Goal: Task Accomplishment & Management: Use online tool/utility

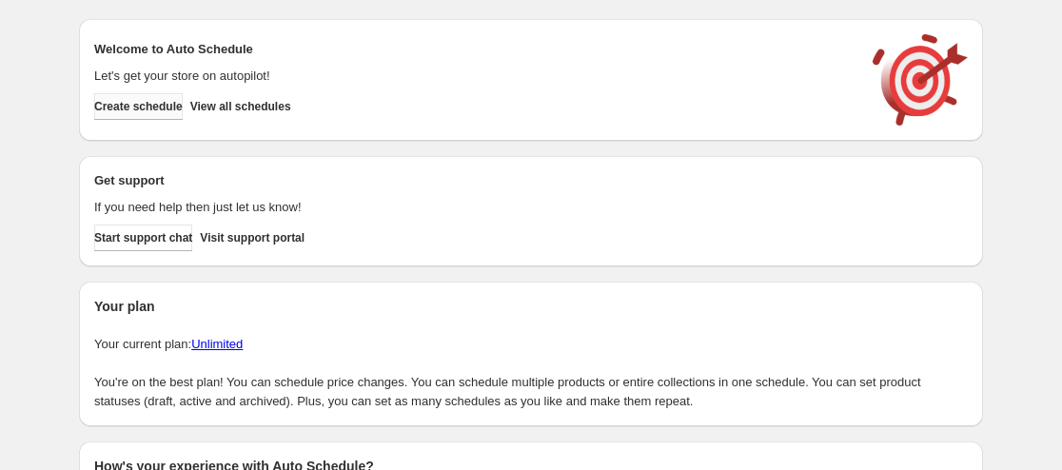
click at [172, 103] on span "Create schedule" at bounding box center [138, 106] width 89 height 15
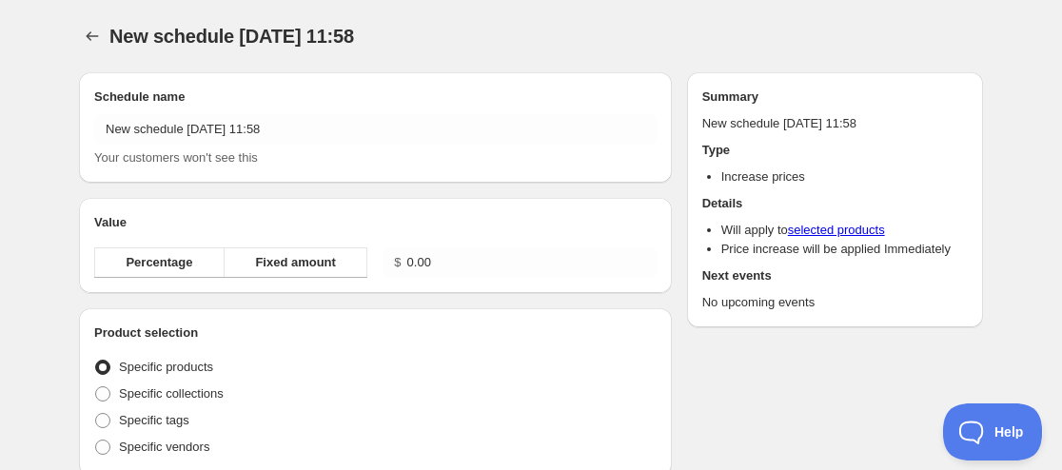
radio input "true"
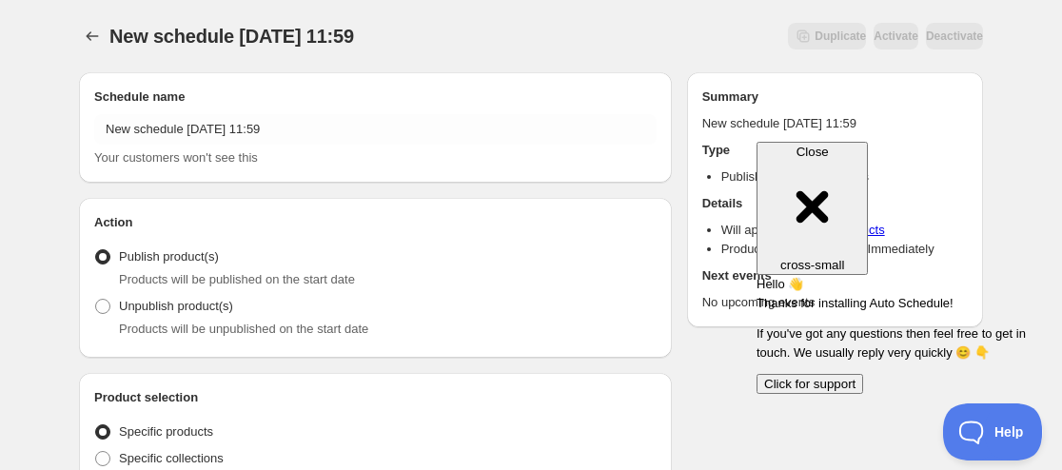
radio input "true"
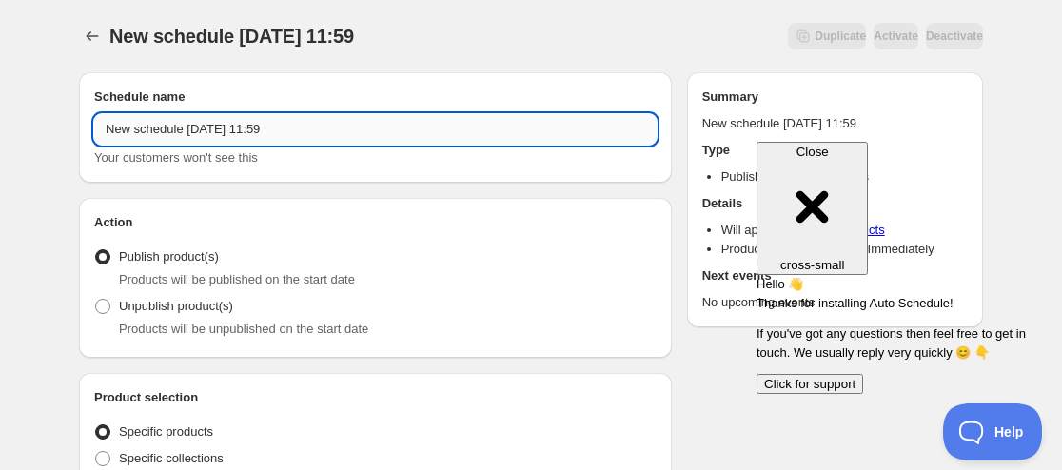
click at [108, 122] on input "New schedule [DATE] 11:59" at bounding box center [375, 129] width 562 height 30
paste input "AIMERAI"
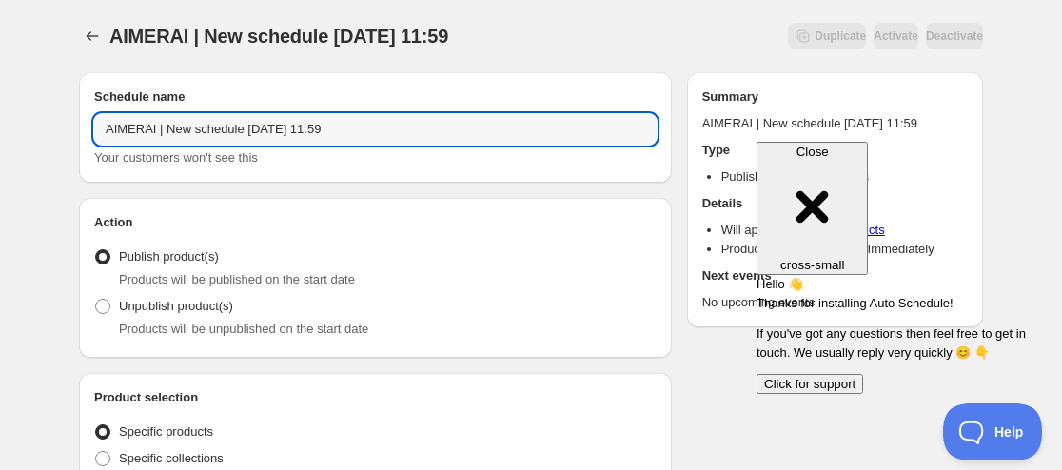
paste input "oemie - Manga SeriesN"
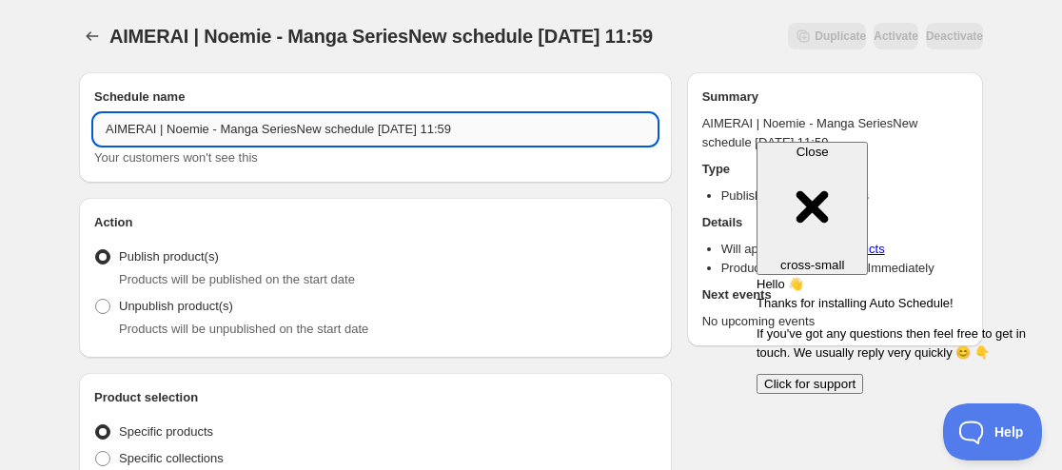
click at [210, 124] on input "AIMERAI | Noemie - Manga SeriesNew schedule [DATE] 11:59" at bounding box center [375, 129] width 562 height 30
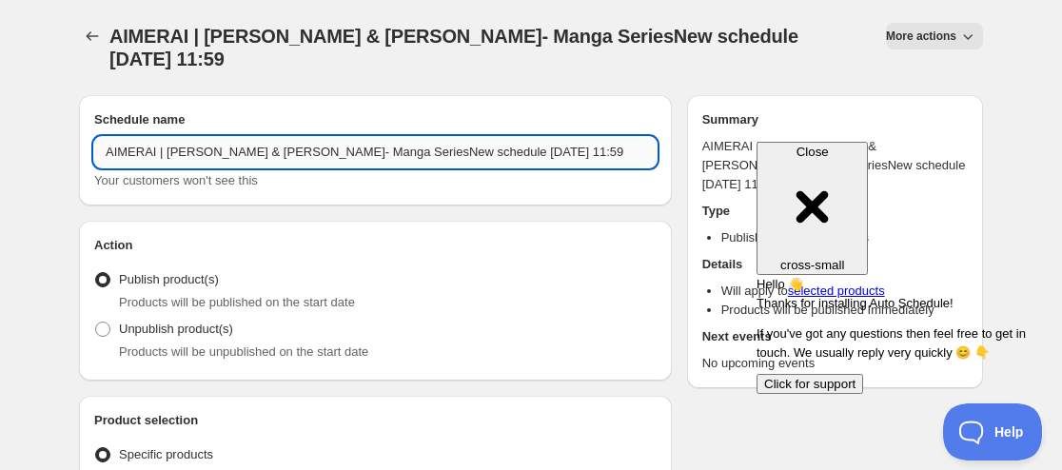
drag, startPoint x: 348, startPoint y: 120, endPoint x: 423, endPoint y: 119, distance: 75.2
click at [423, 137] on input "AIMERAI | [PERSON_NAME] & [PERSON_NAME]- Manga SeriesNew schedule [DATE] 11:59" at bounding box center [375, 152] width 562 height 30
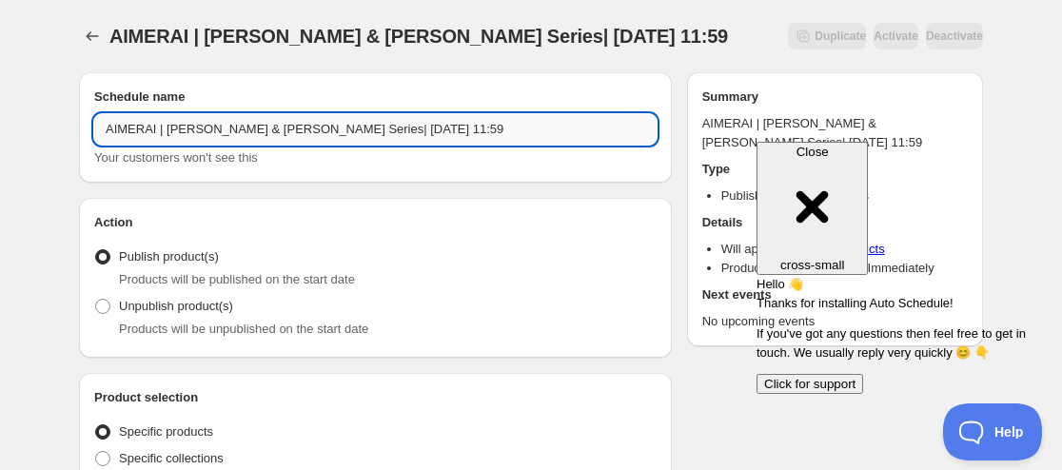
click at [340, 130] on input "AIMERAI | [PERSON_NAME] & [PERSON_NAME] Series| [DATE] 11:59" at bounding box center [375, 129] width 562 height 30
click at [344, 119] on input "AIMERAI | [PERSON_NAME] & [PERSON_NAME] Series| [DATE] 11:59" at bounding box center [375, 129] width 562 height 30
click at [384, 121] on input "AIMERAI | [PERSON_NAME] & [PERSON_NAME] Series | [DATE] 11:59" at bounding box center [375, 129] width 562 height 30
click at [479, 127] on input "AIMERAI | [PERSON_NAME] & [PERSON_NAME] Series | [DATE] 11:59" at bounding box center [375, 129] width 562 height 30
type input "AIMERAI | [PERSON_NAME] & [PERSON_NAME] Series | [DATE] 11:59PM"
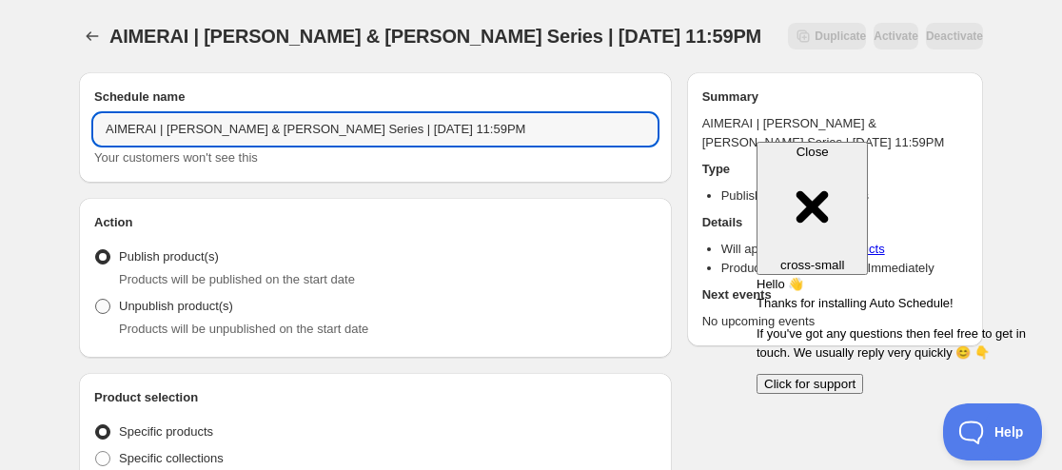
click at [134, 309] on span "Unpublish product(s)" at bounding box center [176, 306] width 114 height 14
click at [96, 300] on input "Unpublish product(s)" at bounding box center [95, 299] width 1 height 1
radio input "true"
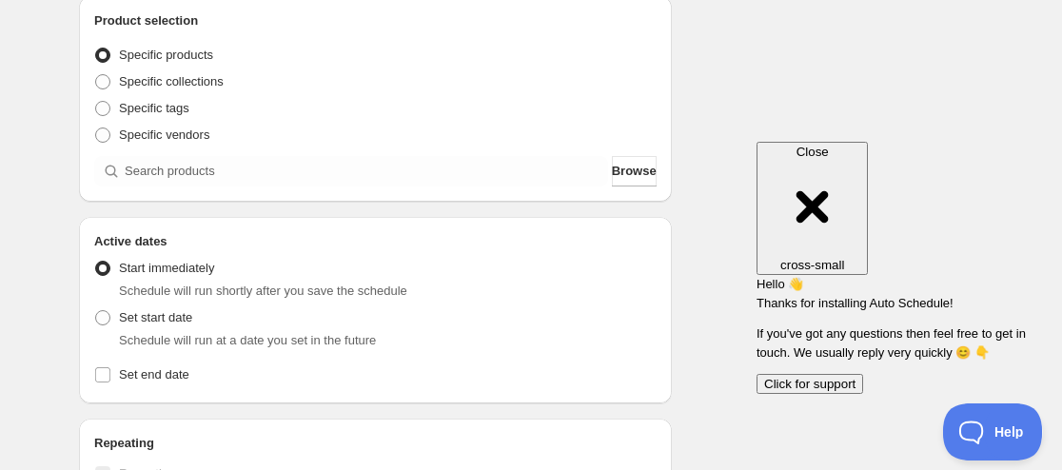
scroll to position [381, 0]
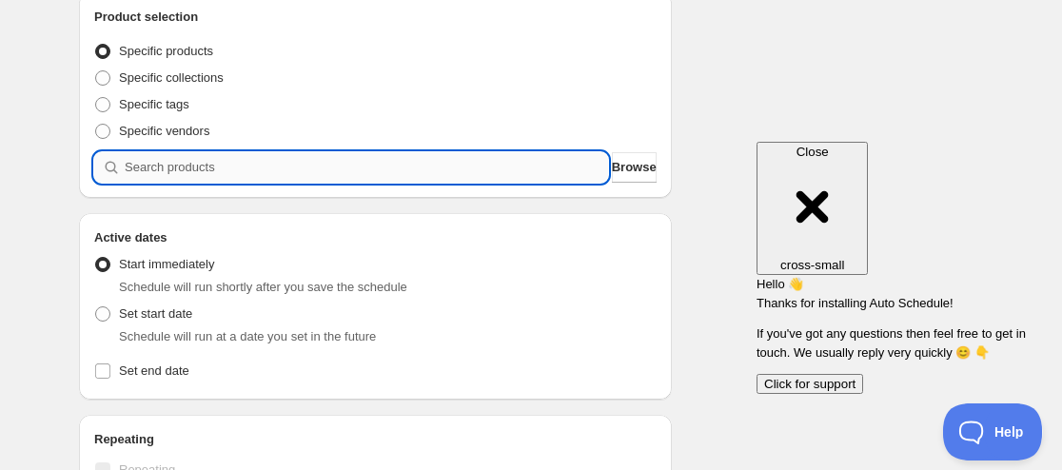
click at [266, 166] on input "search" at bounding box center [366, 167] width 483 height 30
paste input "9207996088563"
type input "9207996088563"
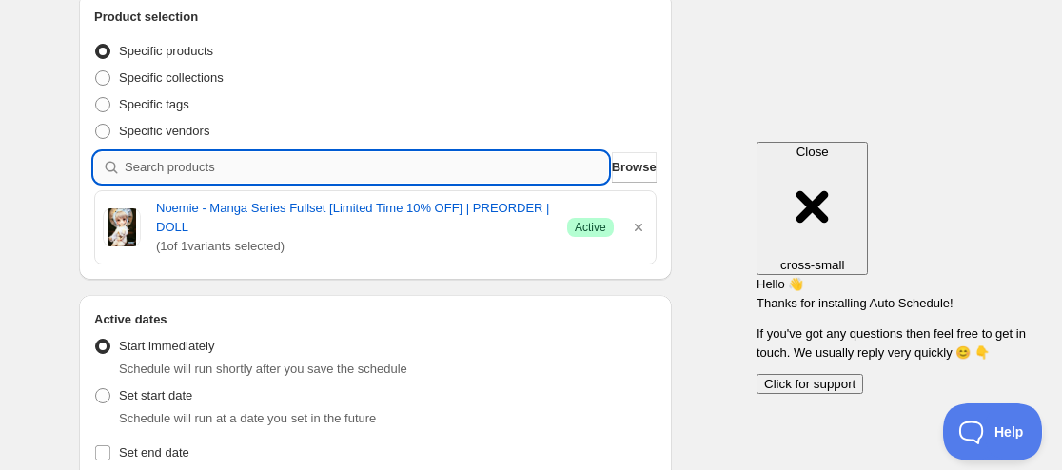
click at [275, 173] on input "search" at bounding box center [366, 167] width 483 height 30
paste input "9207997071603"
type input "9207997071603"
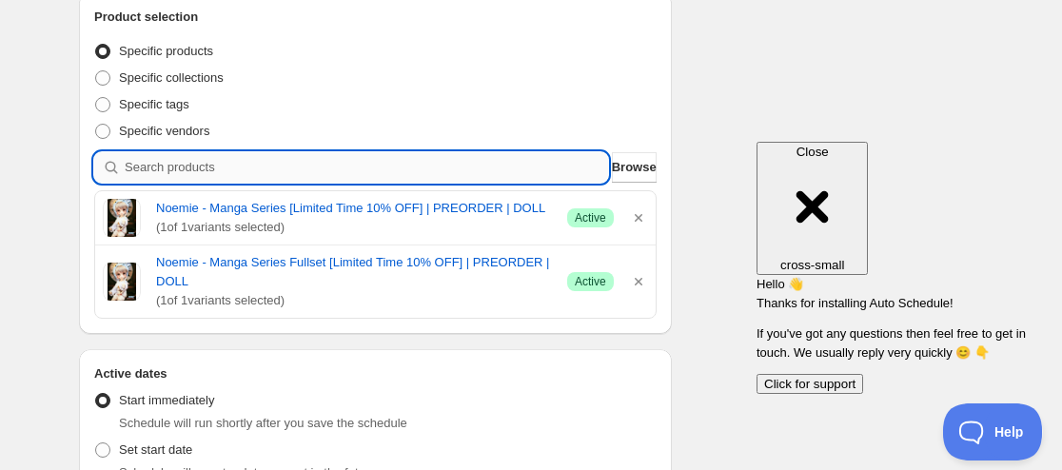
click at [275, 174] on input "search" at bounding box center [366, 167] width 483 height 30
paste input "9207999398131"
type input "9207999398131"
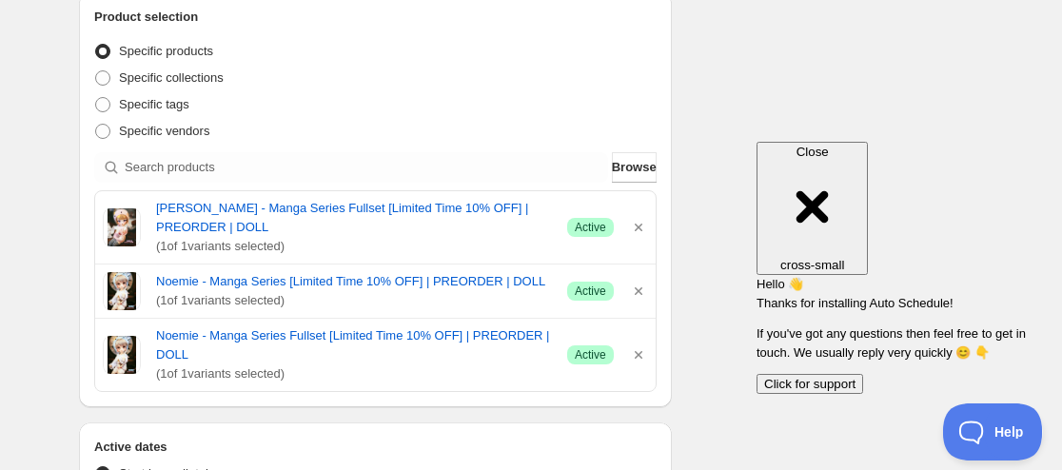
click at [363, 188] on div "Product selection Entity type Specific products Specific collections Specific t…" at bounding box center [375, 200] width 562 height 384
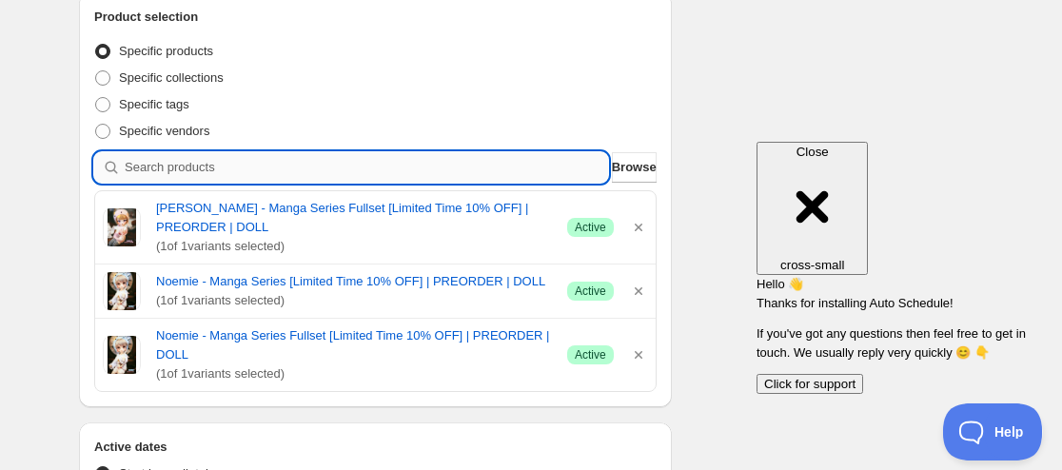
click at [362, 166] on input "search" at bounding box center [366, 167] width 483 height 30
paste input "9208000315635"
type input "9208000315635"
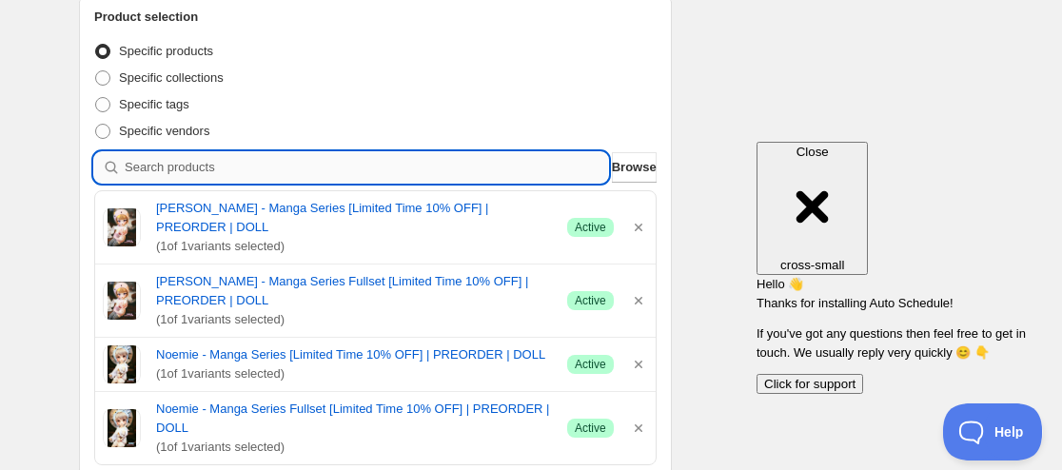
click at [290, 162] on input "search" at bounding box center [366, 167] width 483 height 30
paste input "9208643420403"
type input "9208643420403"
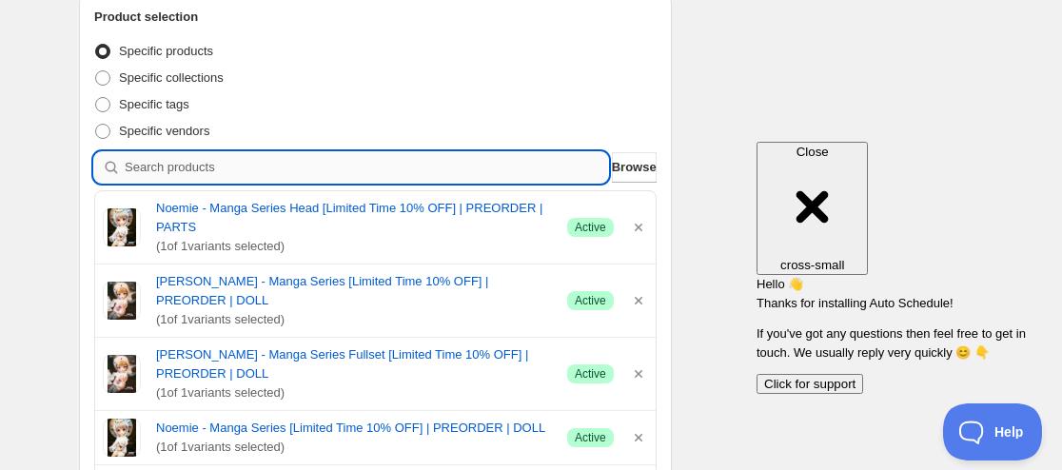
click at [339, 169] on input "search" at bounding box center [366, 167] width 483 height 30
paste input "9208644534515"
type input "9208644534515"
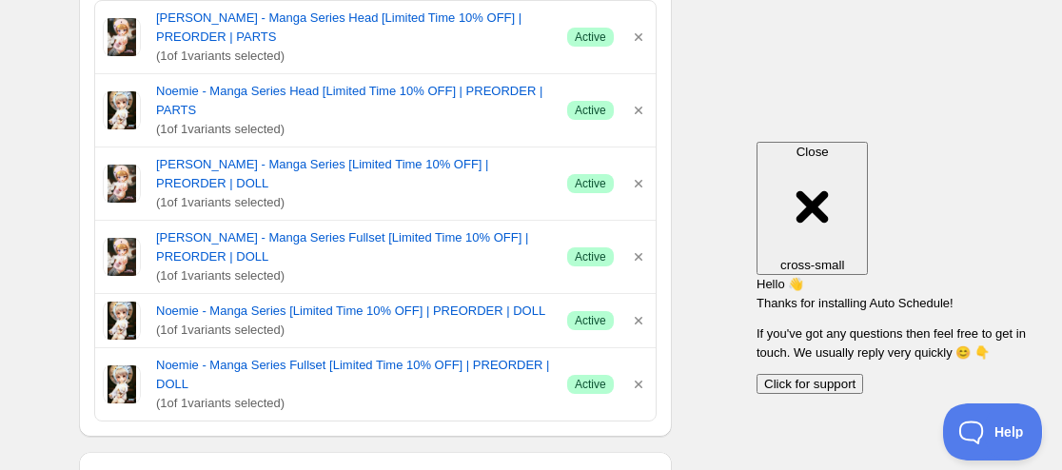
scroll to position [1047, 0]
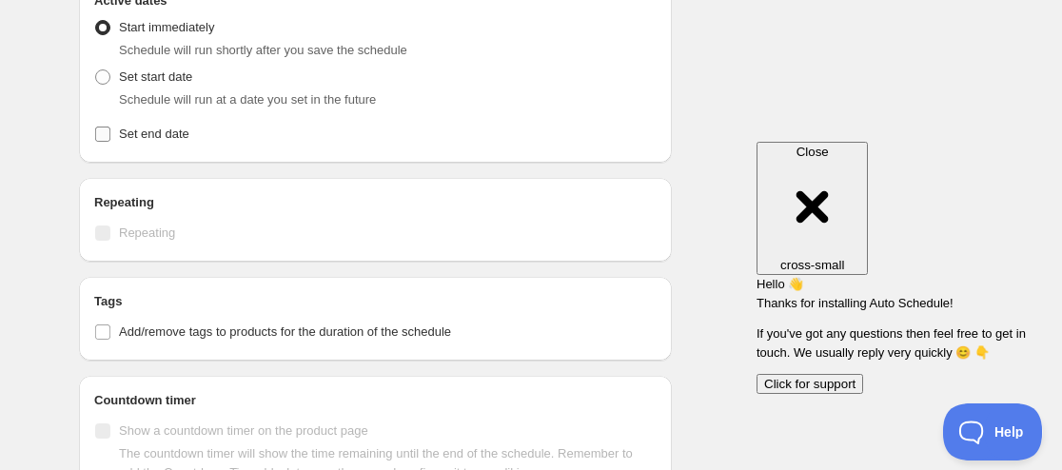
click at [152, 127] on span "Set end date" at bounding box center [154, 134] width 70 height 14
click at [110, 127] on input "Set end date" at bounding box center [102, 134] width 15 height 15
checkbox input "true"
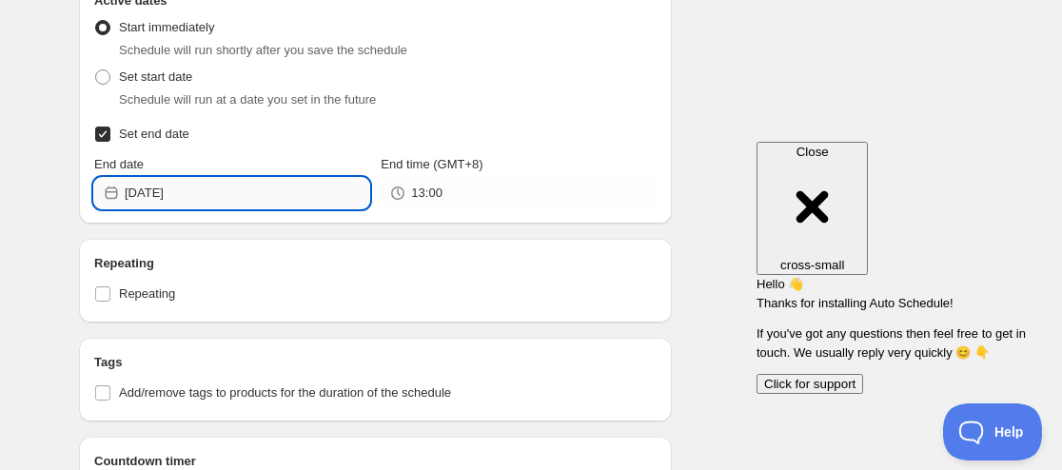
click at [172, 178] on input "[DATE]" at bounding box center [247, 193] width 245 height 30
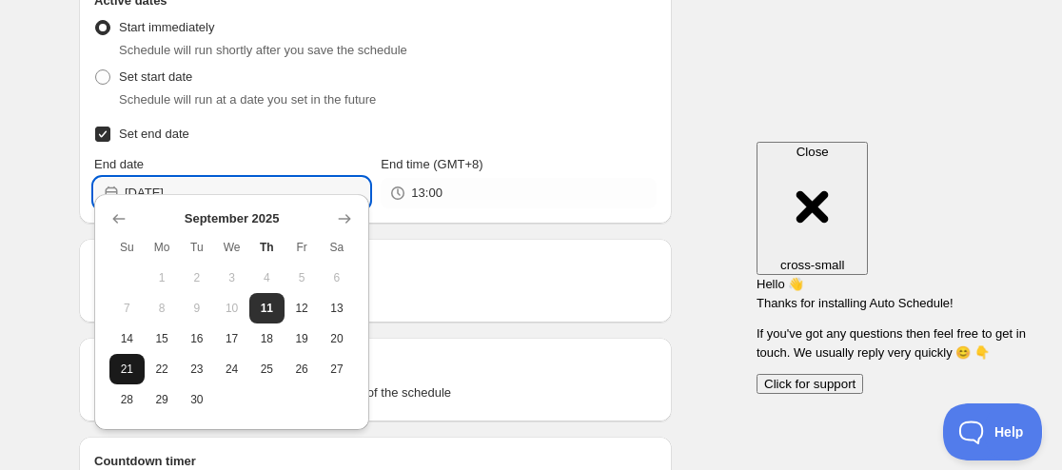
click at [120, 372] on span "21" at bounding box center [127, 369] width 20 height 15
type input "[DATE]"
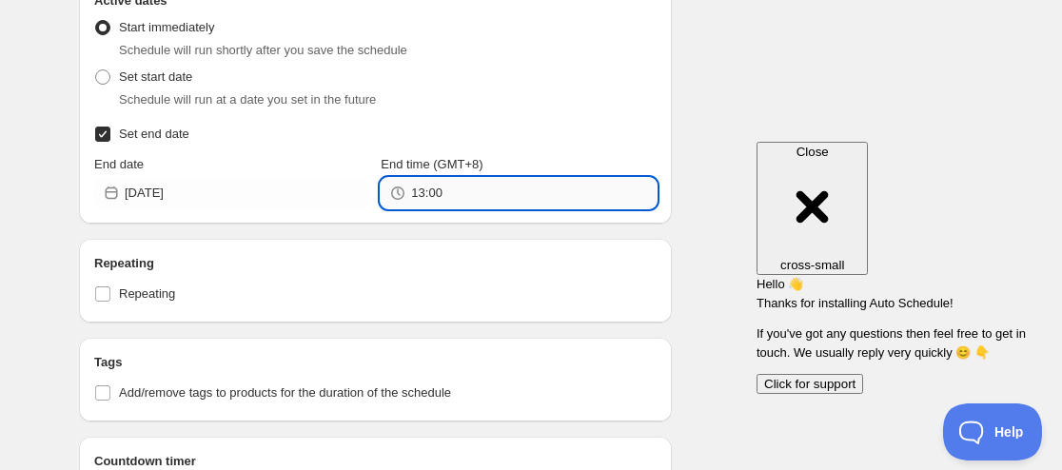
click at [427, 178] on input "13:00" at bounding box center [533, 193] width 245 height 30
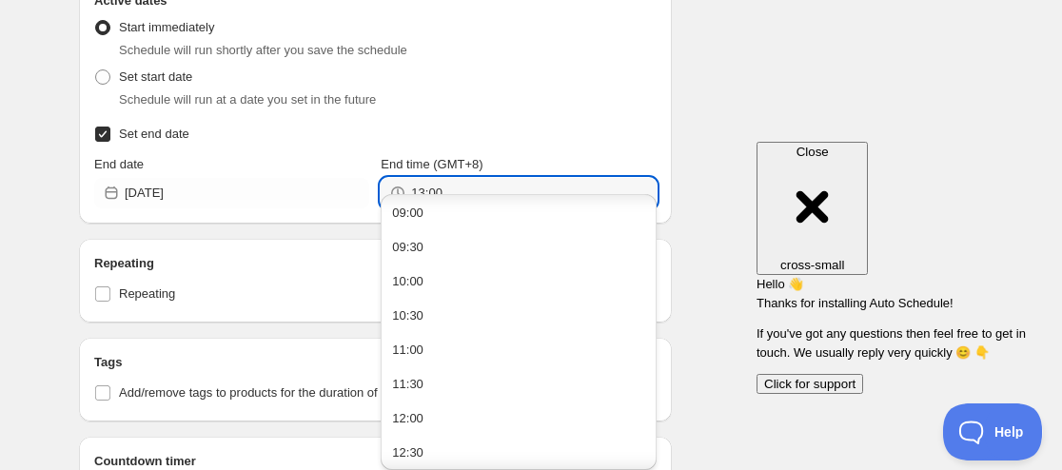
scroll to position [666, 0]
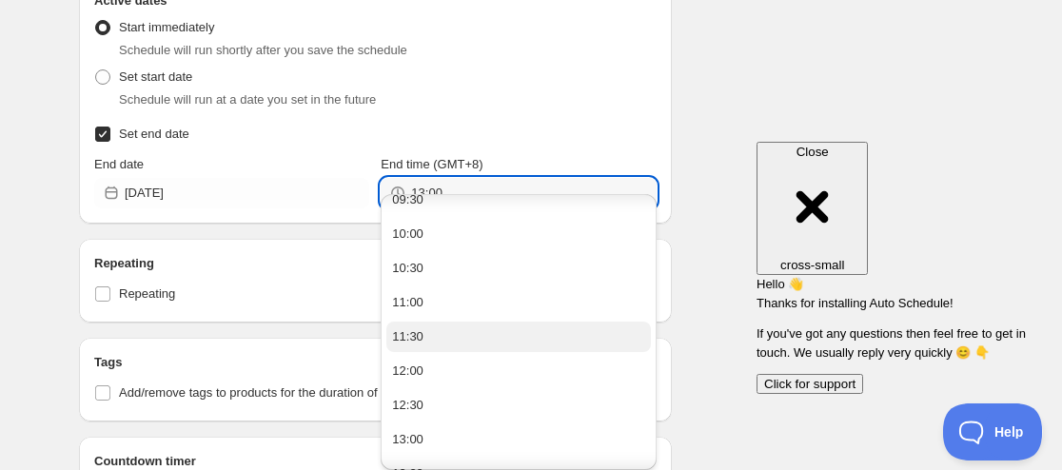
click at [437, 333] on button "11:30" at bounding box center [518, 337] width 264 height 30
type input "11:30"
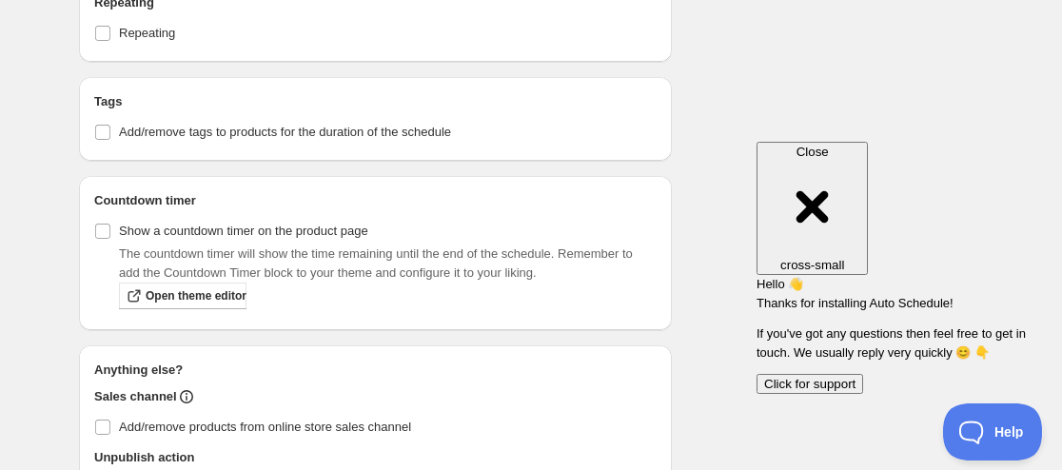
scroll to position [1446, 0]
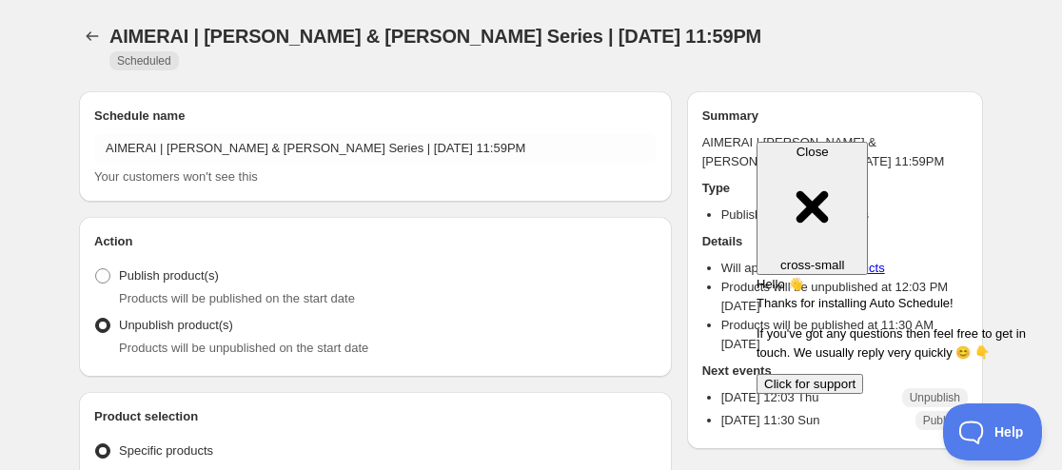
radio input "true"
checkbox input "true"
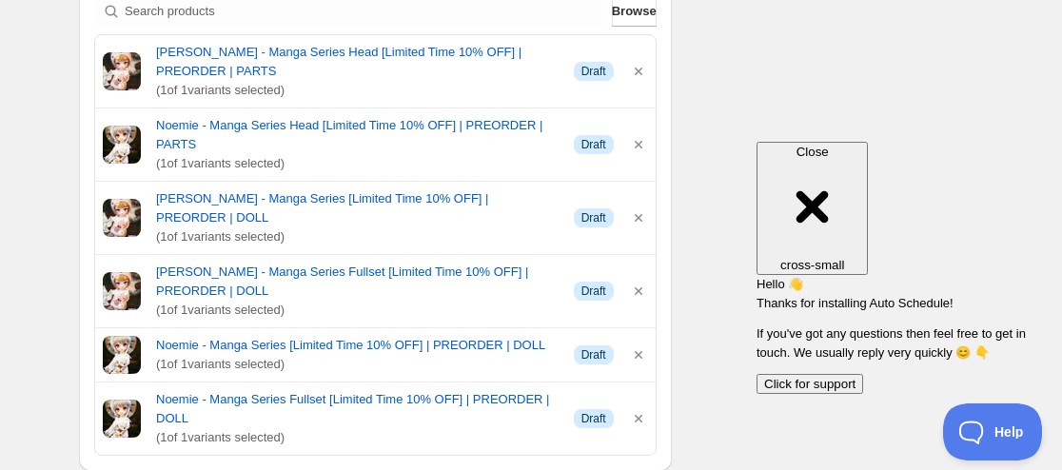
scroll to position [1047, 0]
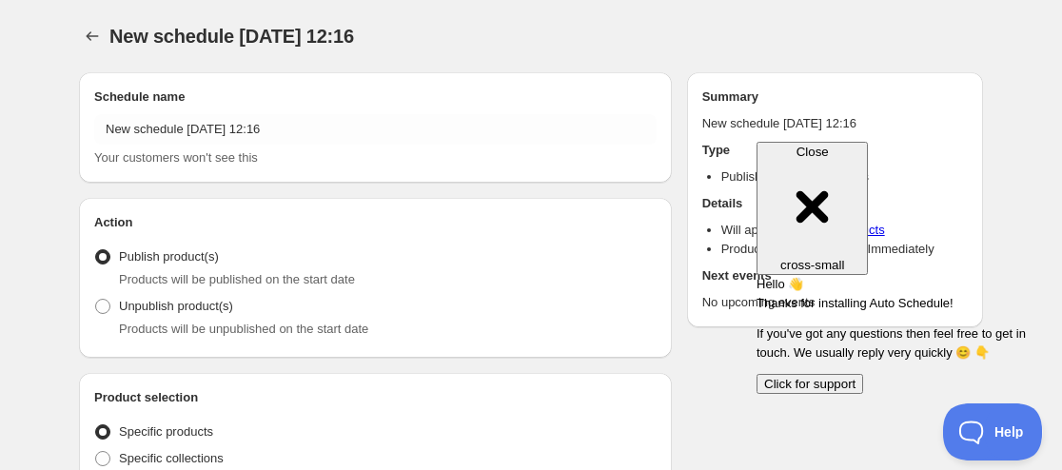
radio input "true"
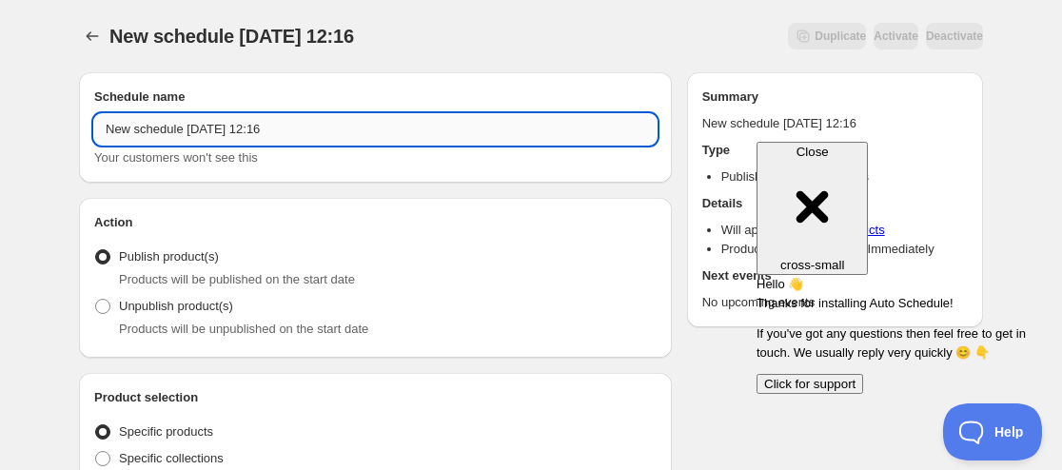
click at [100, 124] on input "New schedule [DATE] 12:16" at bounding box center [375, 129] width 562 height 30
paste input "NAPIDOLL"
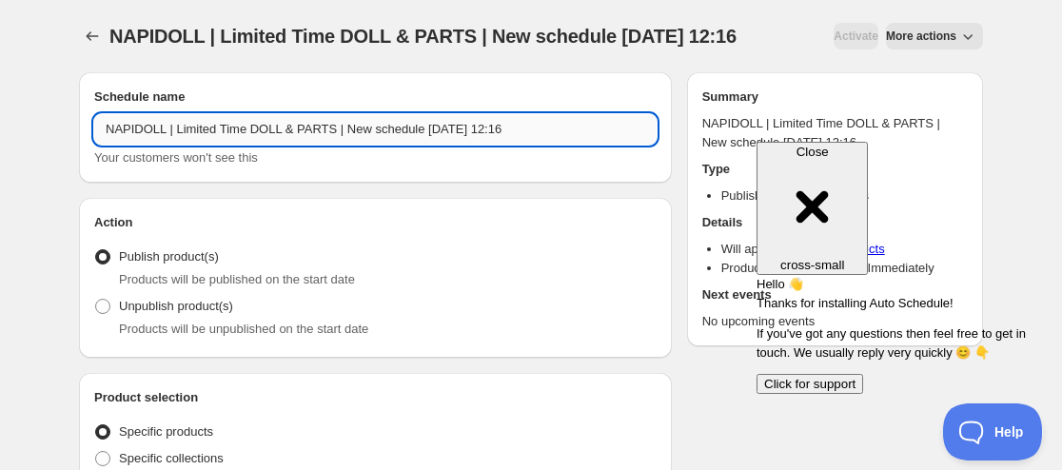
drag, startPoint x: 417, startPoint y: 127, endPoint x: 334, endPoint y: 132, distance: 83.0
click at [334, 132] on input "NAPIDOLL | Limited Time DOLL & PARTS | New schedule [DATE] 12:16" at bounding box center [375, 129] width 562 height 30
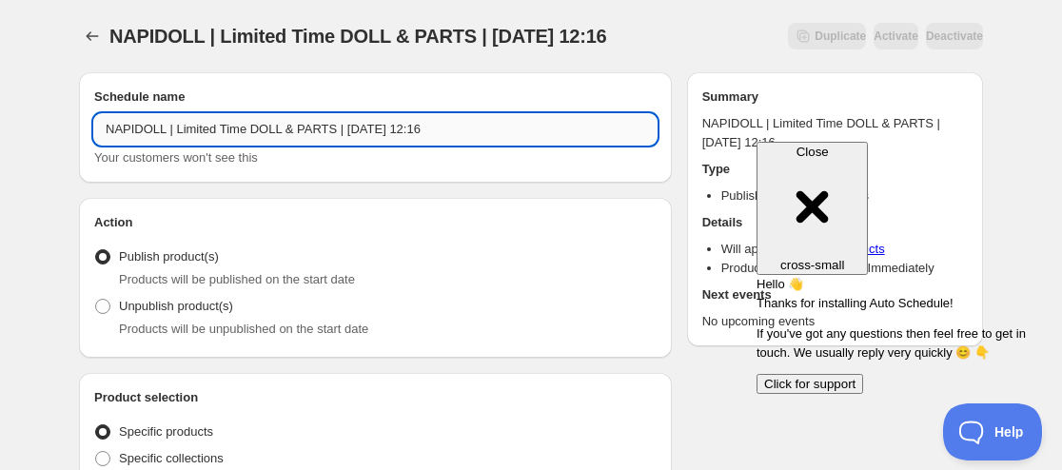
click at [371, 124] on input "NAPIDOLL | Limited Time DOLL & PARTS | [DATE] 12:16" at bounding box center [375, 129] width 562 height 30
click at [417, 126] on input "NAPIDOLL | Limited Time DOLL & PARTS | [DATE] 12:16" at bounding box center [375, 129] width 562 height 30
drag, startPoint x: 425, startPoint y: 124, endPoint x: 459, endPoint y: 123, distance: 33.3
click at [459, 123] on input "NAPIDOLL | Limited Time DOLL & PARTS | [DATE] 11:16" at bounding box center [375, 129] width 562 height 30
type input "NAPIDOLL | Limited Time DOLL & PARTS | [DATE] 11:59AM"
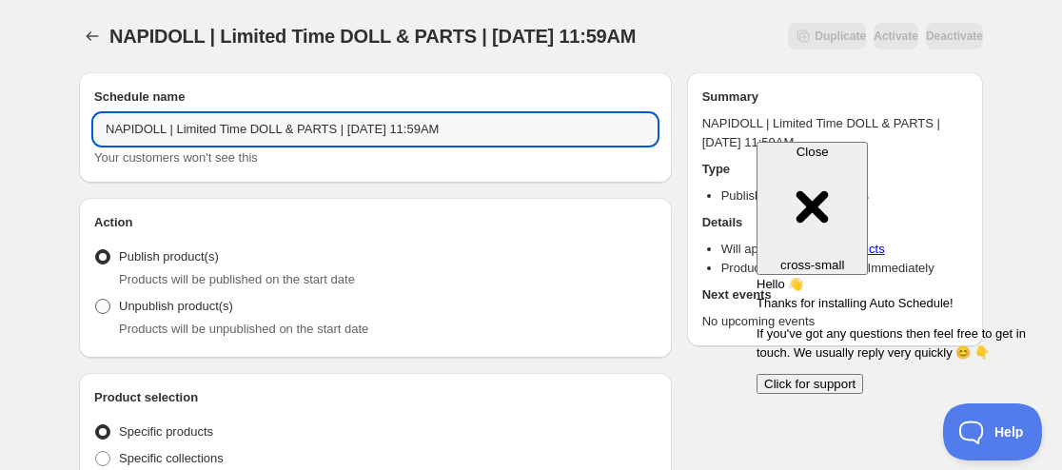
click at [183, 315] on span "Unpublish product(s)" at bounding box center [176, 306] width 114 height 19
click at [96, 300] on input "Unpublish product(s)" at bounding box center [95, 299] width 1 height 1
radio input "true"
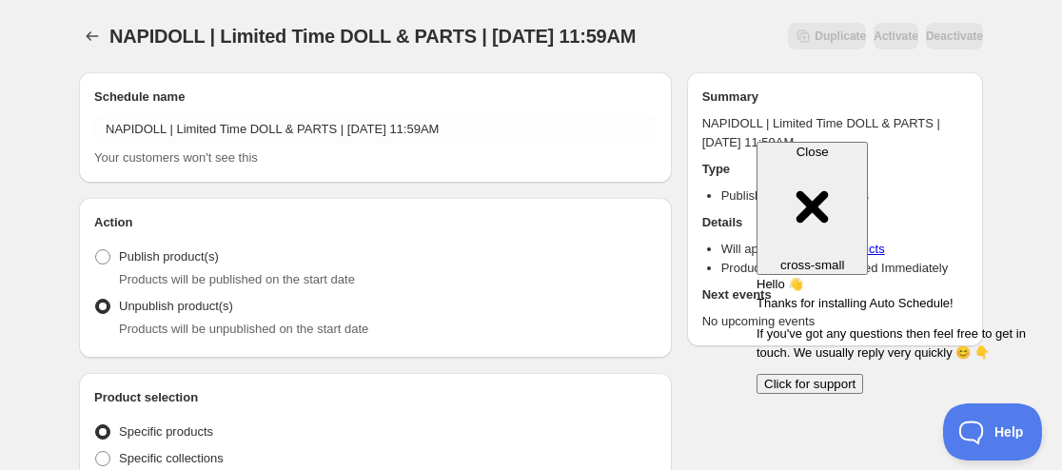
scroll to position [190, 0]
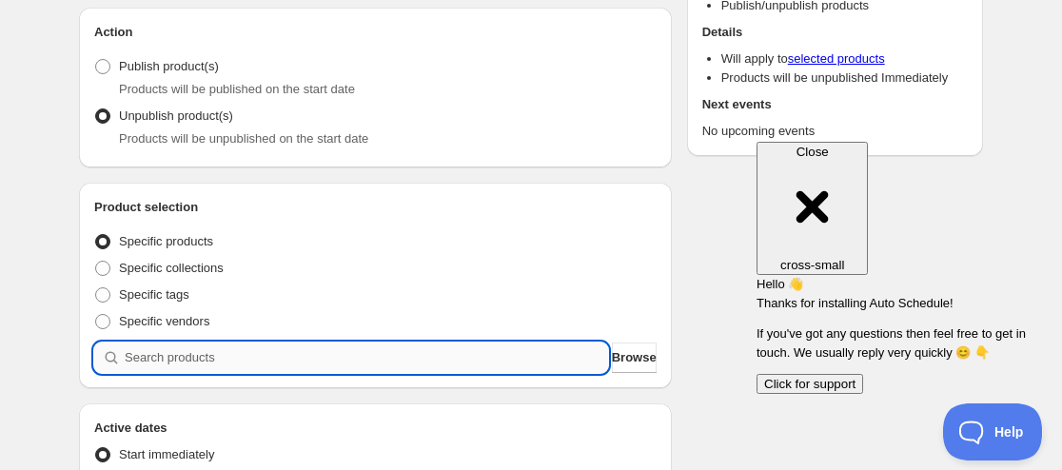
click at [150, 348] on input "search" at bounding box center [366, 358] width 483 height 30
paste input "[URL][DOMAIN_NAME]"
type input "[URL][DOMAIN_NAME]"
click at [226, 359] on input "search" at bounding box center [366, 358] width 483 height 30
paste input "[URL][DOMAIN_NAME]"
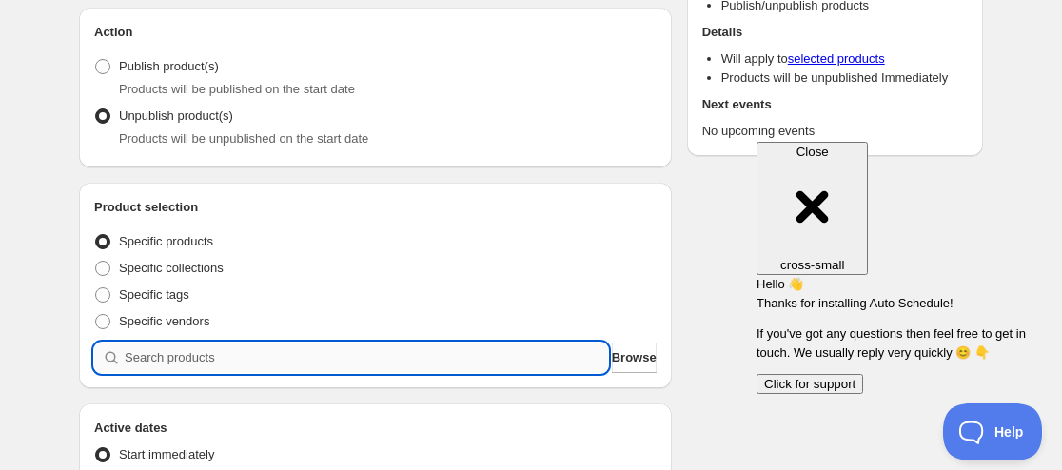
type input "[URL][DOMAIN_NAME]"
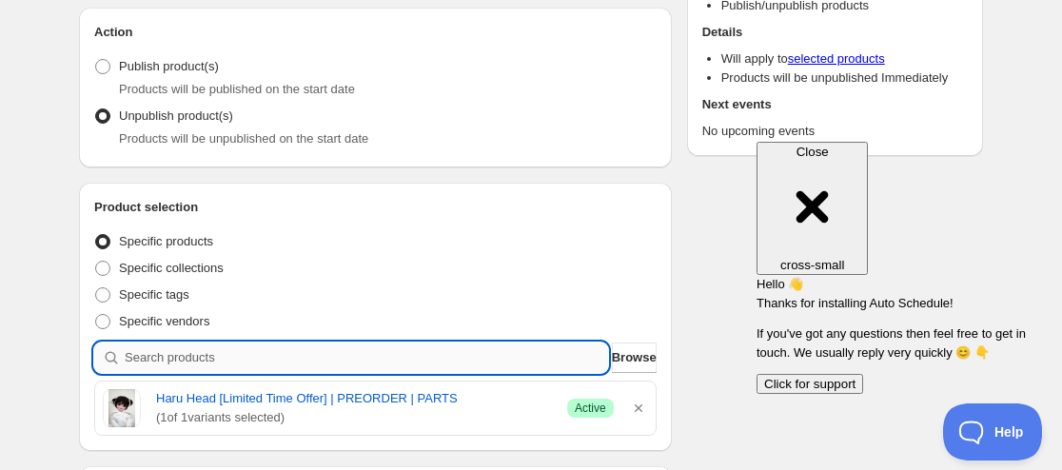
click at [257, 366] on input "search" at bounding box center [366, 358] width 483 height 30
paste input "9209418973427"
type input "9209418973427"
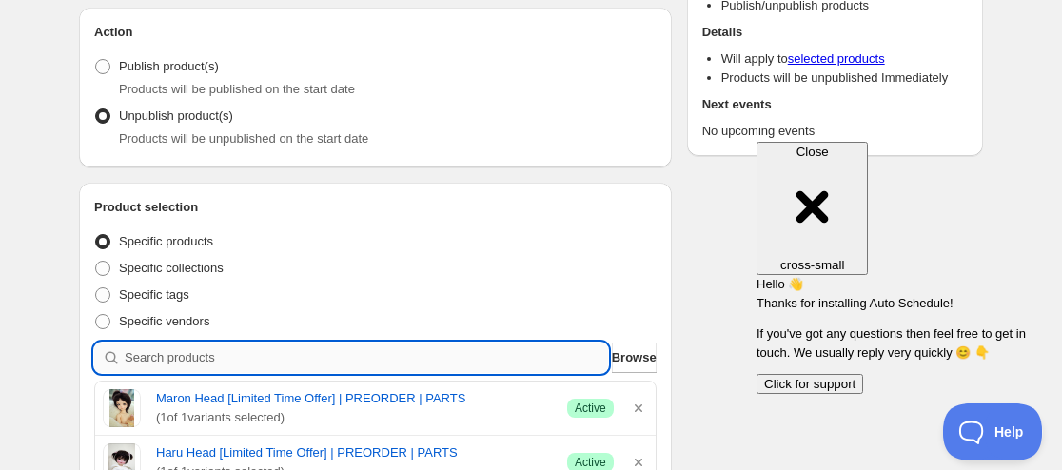
click at [225, 367] on input "search" at bounding box center [366, 358] width 483 height 30
paste input "9209438372083"
type input "9209438372083"
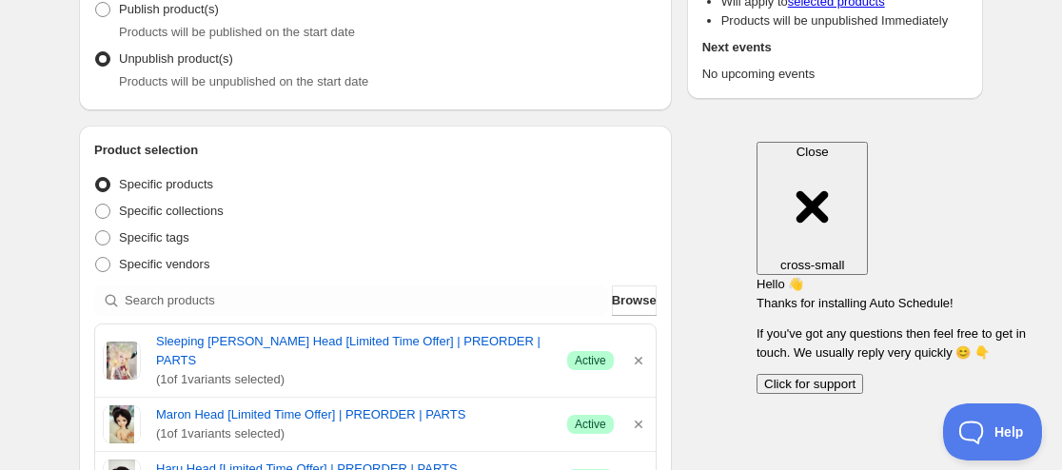
scroll to position [381, 0]
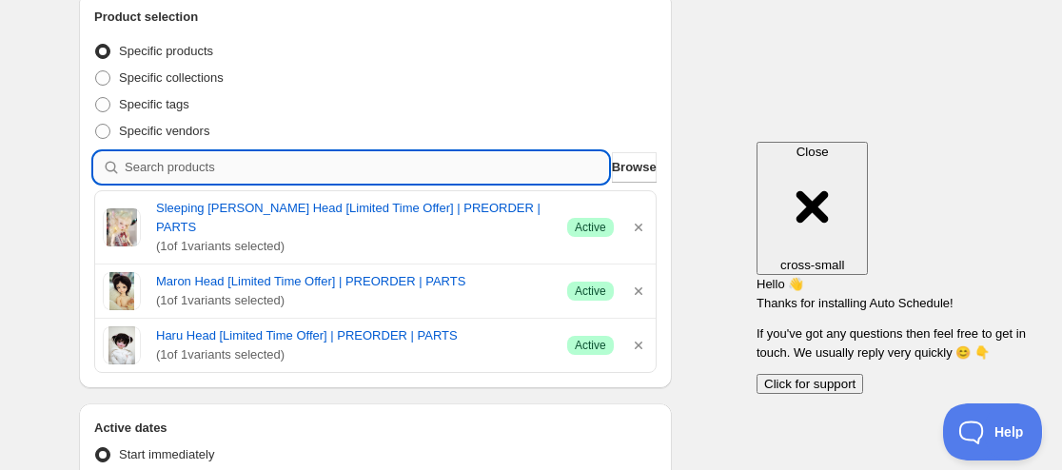
click at [234, 164] on input "search" at bounding box center [366, 167] width 483 height 30
paste input "9209412714739"
type input "9209412714739"
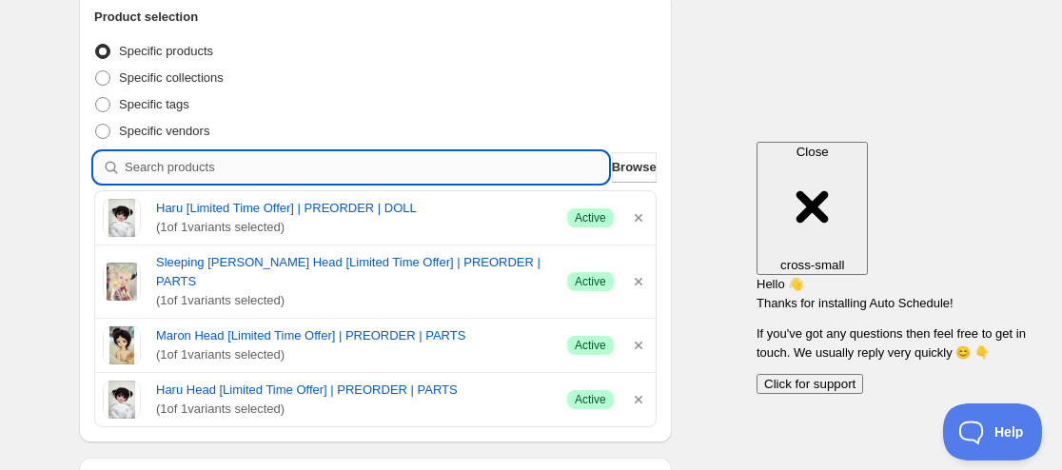
click at [279, 172] on input "search" at bounding box center [366, 167] width 483 height 30
paste input "9209430573299"
type input "9209430573299"
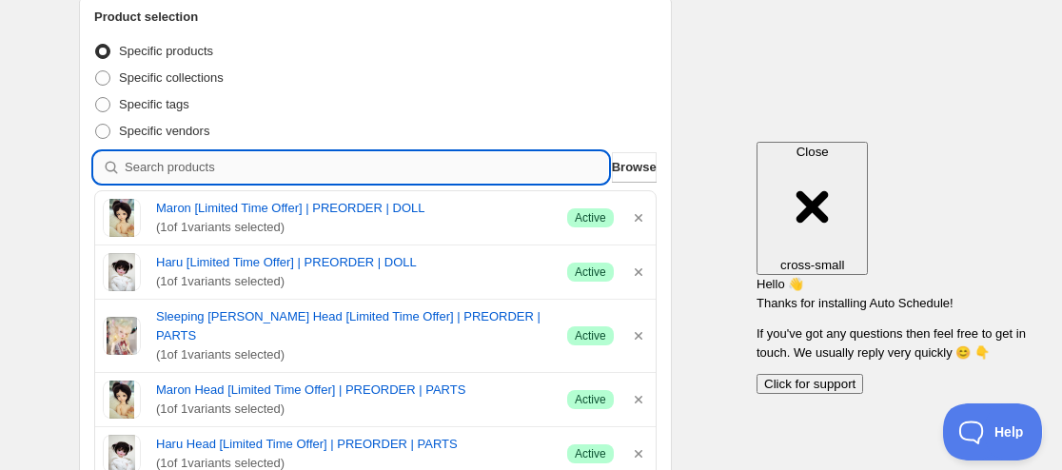
click at [285, 167] on input "search" at bounding box center [366, 167] width 483 height 30
paste input "9209450692851"
type input "9209450692851"
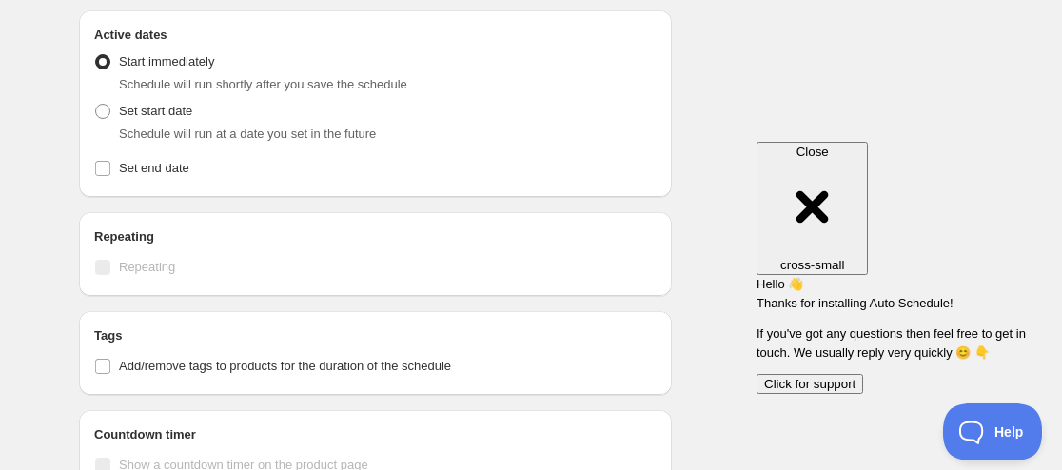
scroll to position [952, 0]
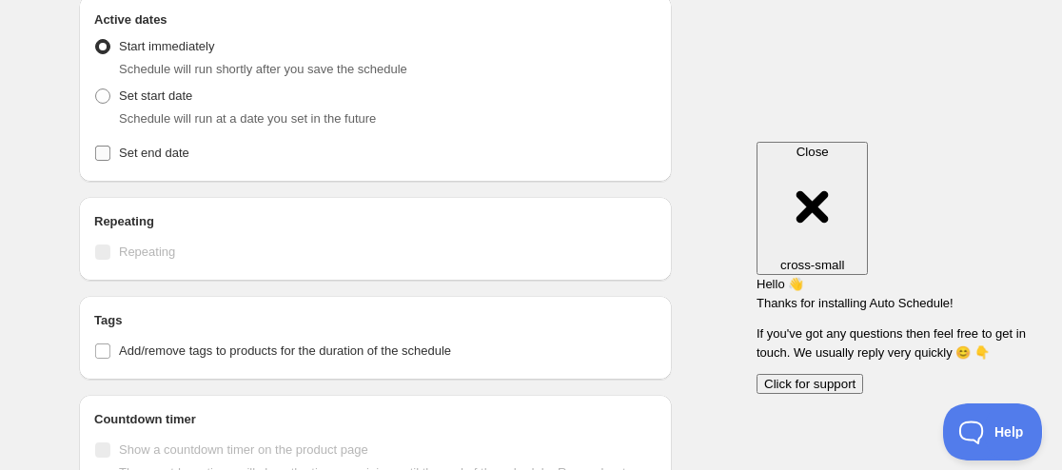
click at [160, 144] on label "Set end date" at bounding box center [375, 153] width 562 height 27
click at [110, 146] on input "Set end date" at bounding box center [102, 153] width 15 height 15
checkbox input "true"
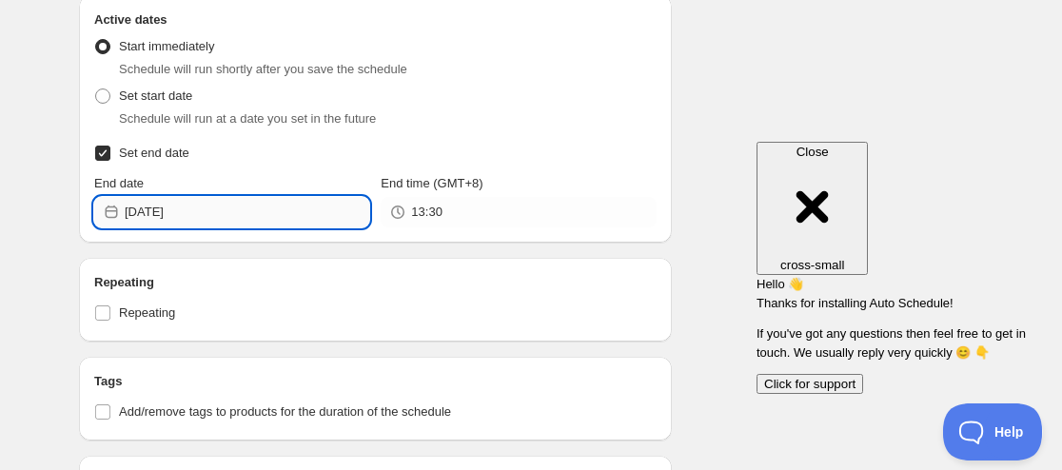
click at [207, 197] on input "[DATE]" at bounding box center [247, 212] width 245 height 30
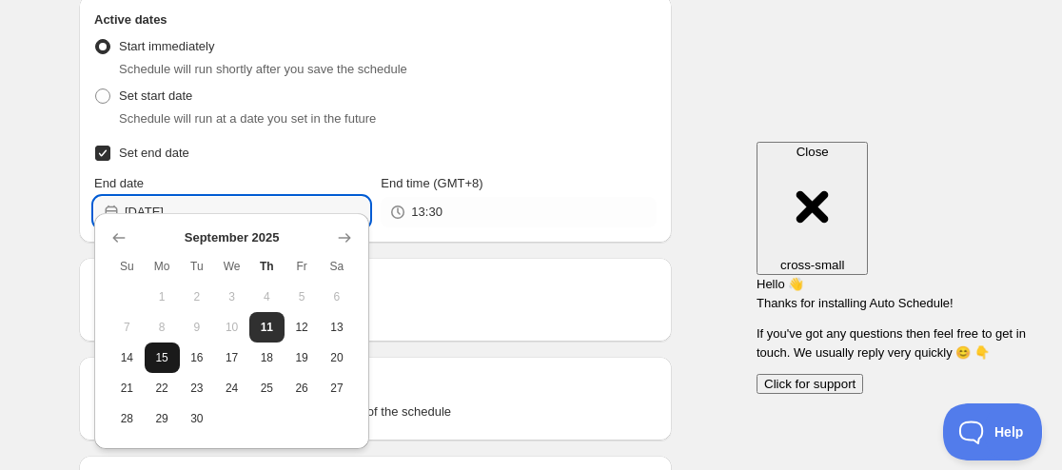
click at [167, 361] on span "15" at bounding box center [162, 357] width 20 height 15
type input "[DATE]"
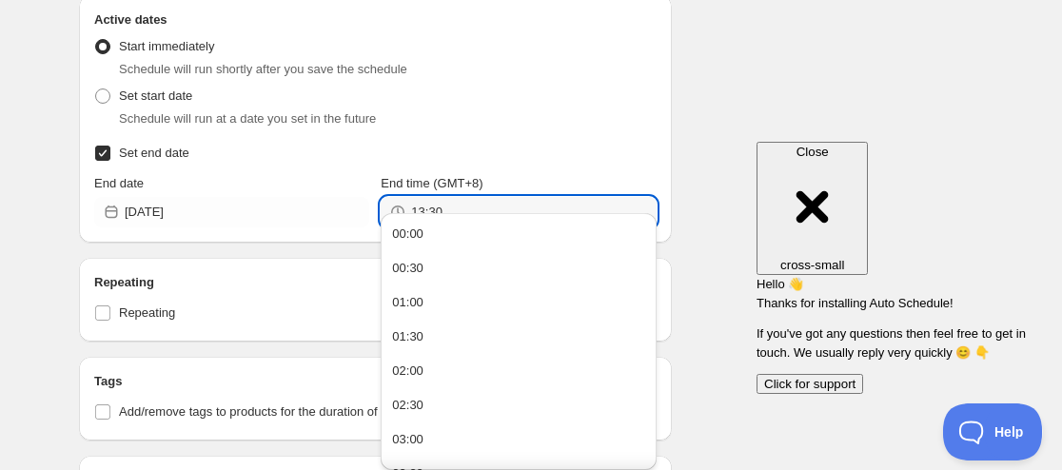
drag, startPoint x: 412, startPoint y: 192, endPoint x: 490, endPoint y: 176, distance: 79.7
click at [488, 176] on div "End time (GMT+8) 13:30" at bounding box center [518, 200] width 275 height 53
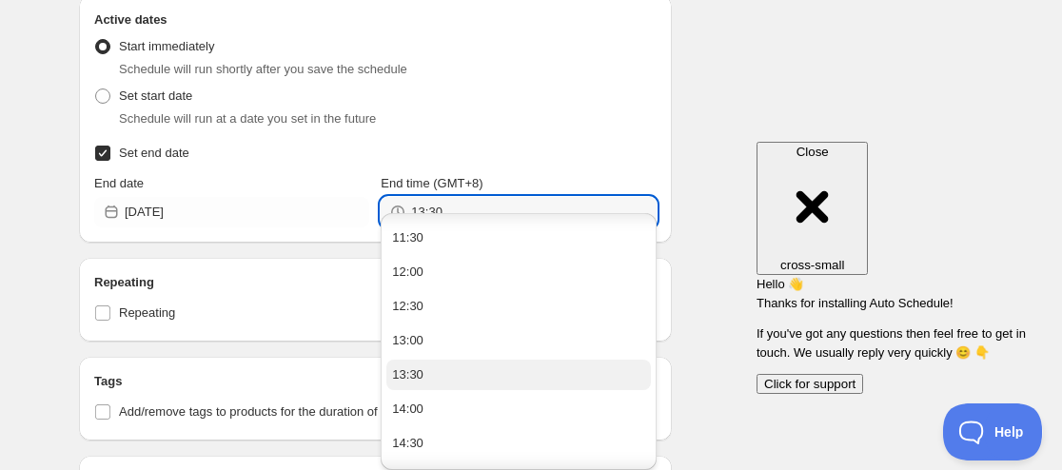
scroll to position [761, 0]
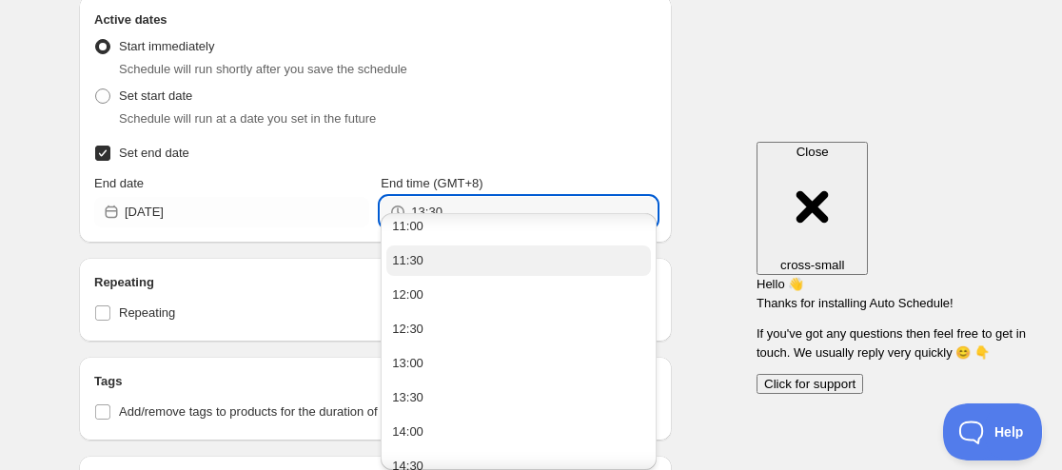
click at [435, 257] on button "11:30" at bounding box center [518, 261] width 264 height 30
type input "11:30"
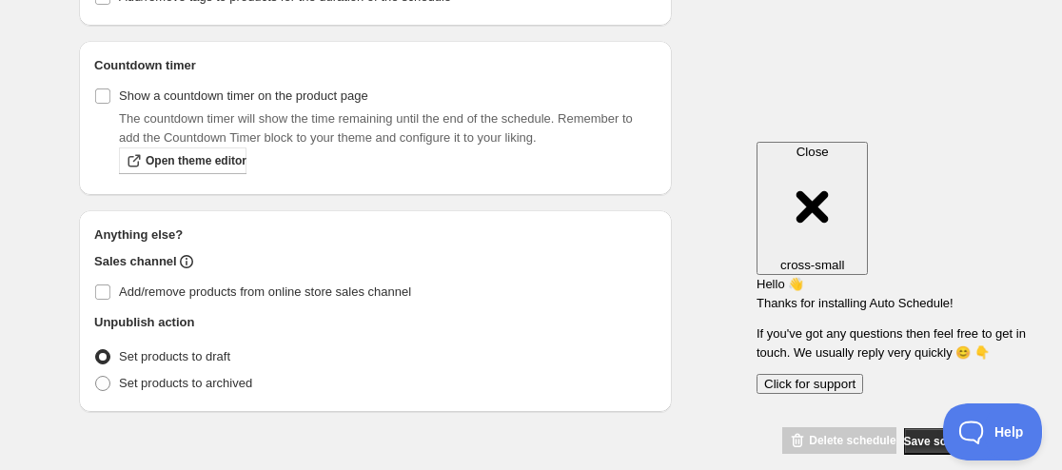
scroll to position [1369, 0]
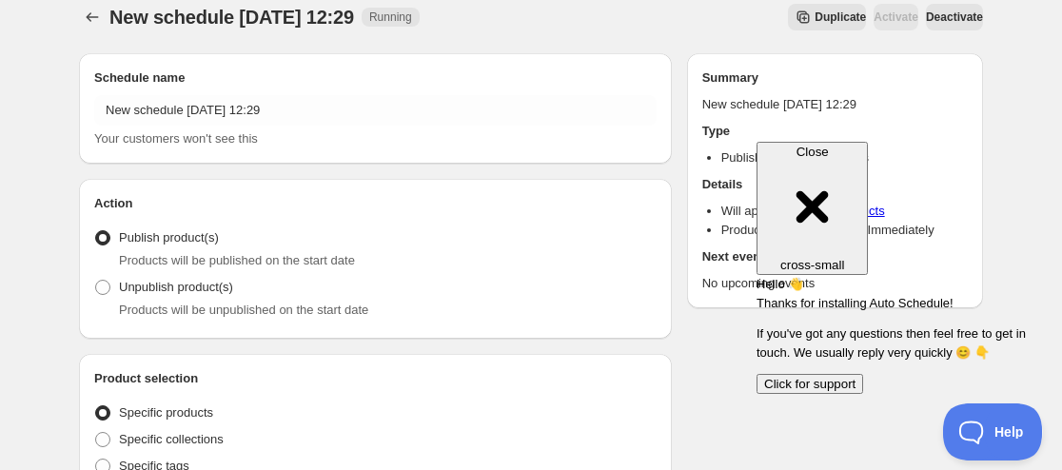
scroll to position [929, 0]
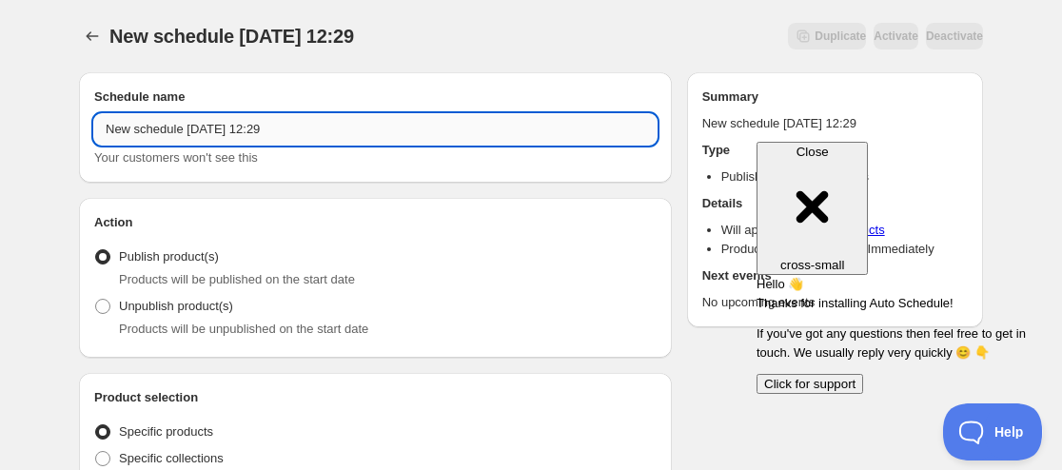
click at [99, 125] on input "New schedule [DATE] 12:29" at bounding box center [375, 129] width 562 height 30
paste input "Charm Doll"
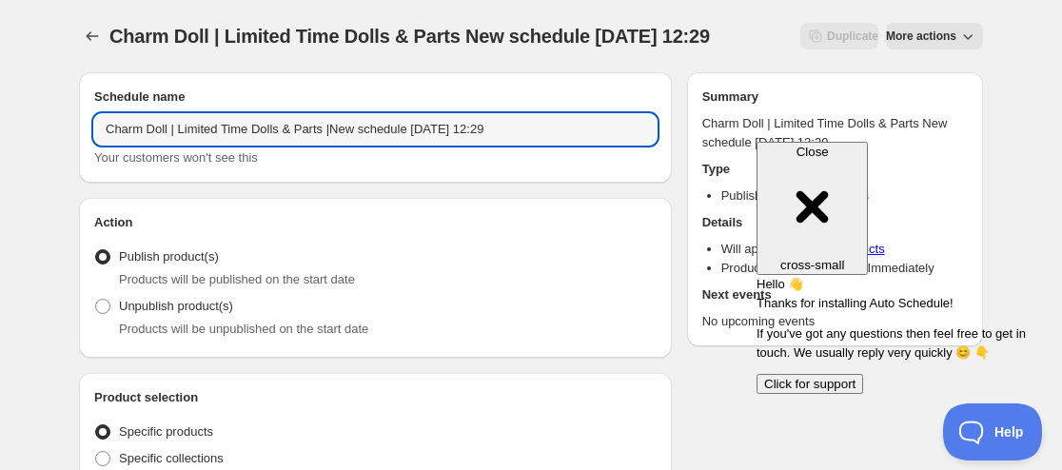
click at [79, 0] on button "Submit" at bounding box center [106, 10] width 54 height 20
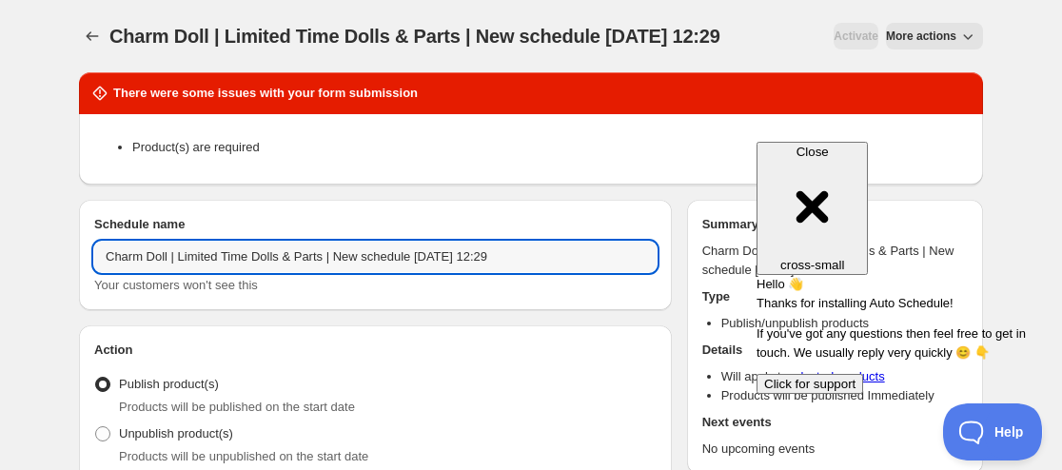
type input "Charm Doll | Limited Time Dolls & Parts | New schedule [DATE] 12:29"
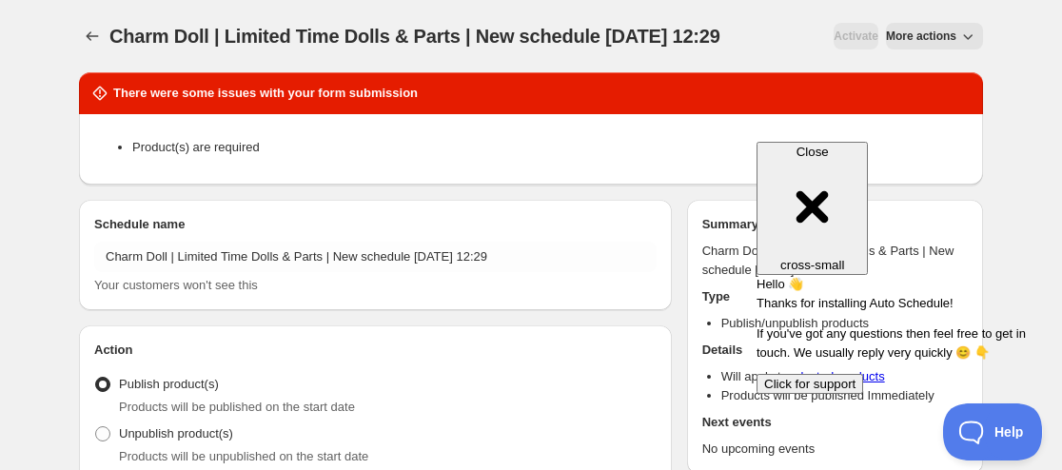
click at [494, 135] on div "Product(s) are required" at bounding box center [531, 148] width 874 height 44
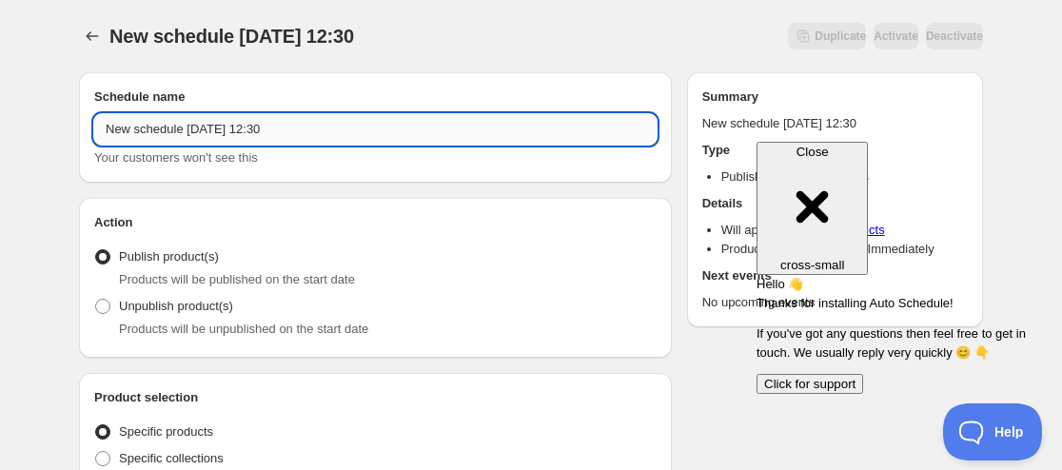
click at [106, 123] on input "New schedule [DATE] 12:30" at bounding box center [375, 129] width 562 height 30
paste input "Charm Doll"
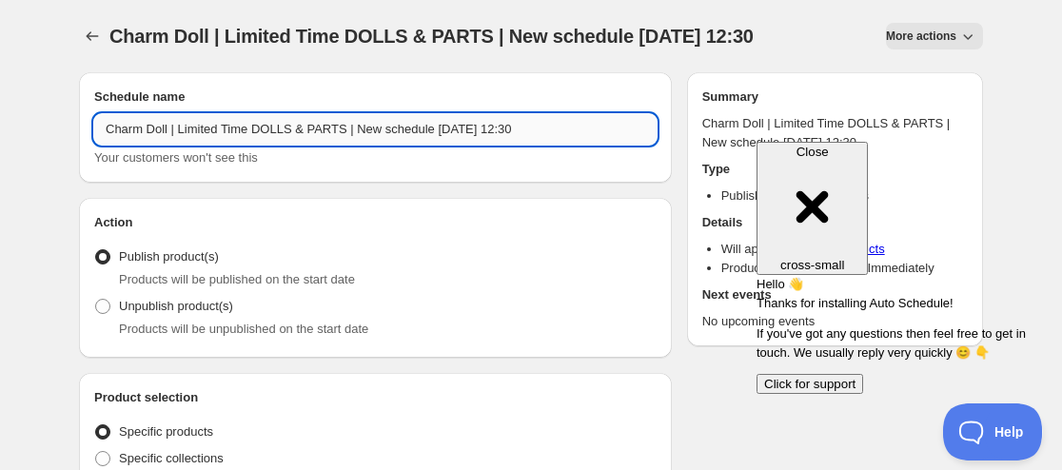
drag, startPoint x: 429, startPoint y: 127, endPoint x: 346, endPoint y: 138, distance: 83.6
click at [346, 138] on input "Charm Doll | Limited Time DOLLS & PARTS | New schedule [DATE] 12:30" at bounding box center [375, 129] width 562 height 30
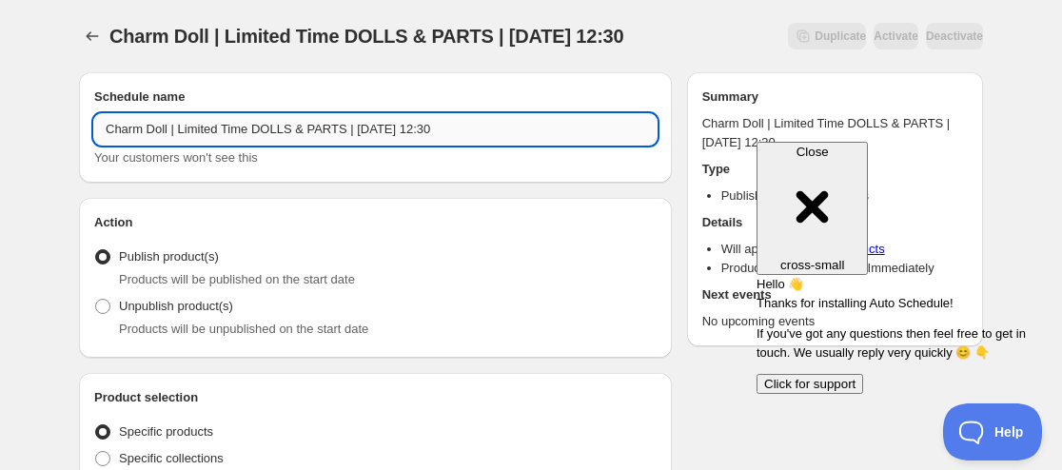
click at [376, 128] on input "Charm Doll | Limited Time DOLLS & PARTS | [DATE] 12:30" at bounding box center [375, 129] width 562 height 30
drag, startPoint x: 420, startPoint y: 128, endPoint x: 491, endPoint y: 123, distance: 71.6
click at [491, 125] on input "Charm Doll | Limited Time DOLLS & PARTS | [DATE] 12:30" at bounding box center [375, 129] width 562 height 30
type input "Charm Doll | Limited Time DOLLS & PARTS | [DATE] 11:59AM"
click at [117, 316] on label "Unpublish product(s)" at bounding box center [163, 306] width 139 height 27
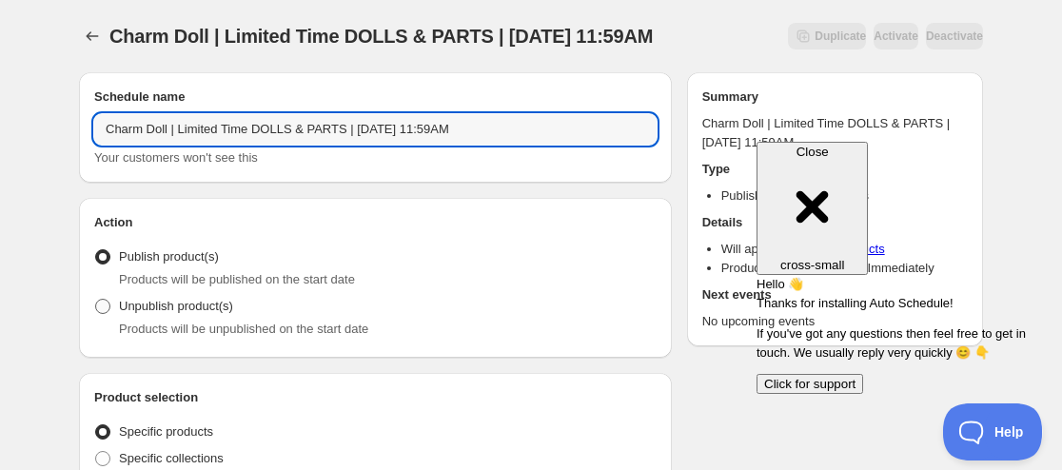
click at [96, 300] on input "Unpublish product(s)" at bounding box center [95, 299] width 1 height 1
radio input "true"
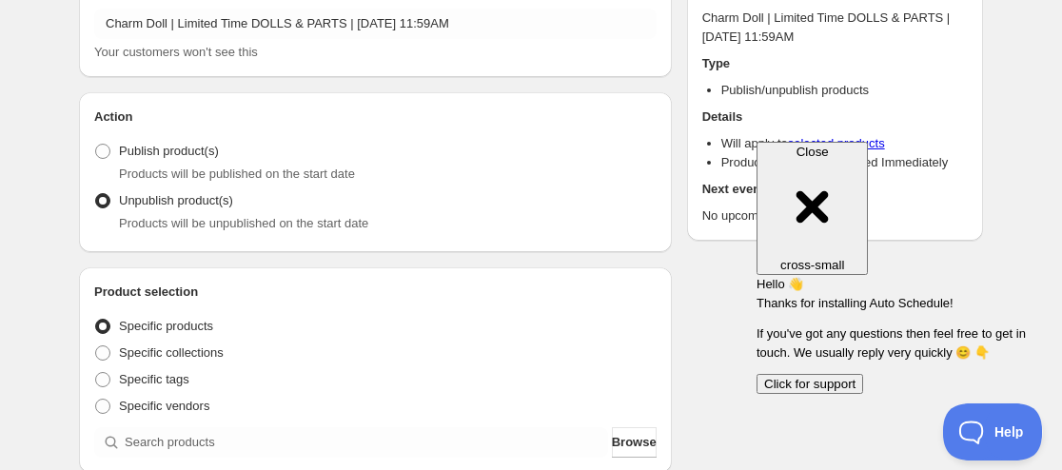
scroll to position [190, 0]
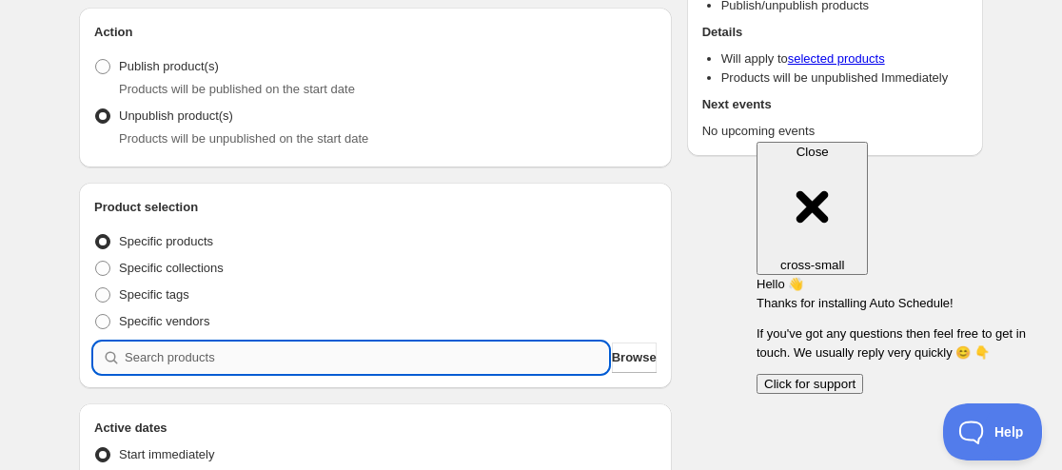
click at [165, 351] on input "search" at bounding box center [366, 358] width 483 height 30
paste input "search"
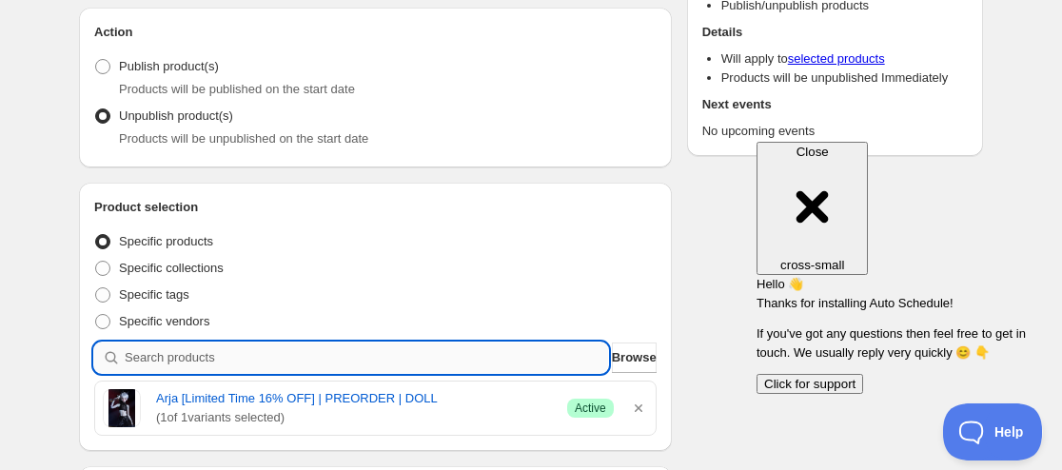
click at [217, 355] on input "search" at bounding box center [366, 358] width 483 height 30
paste input "search"
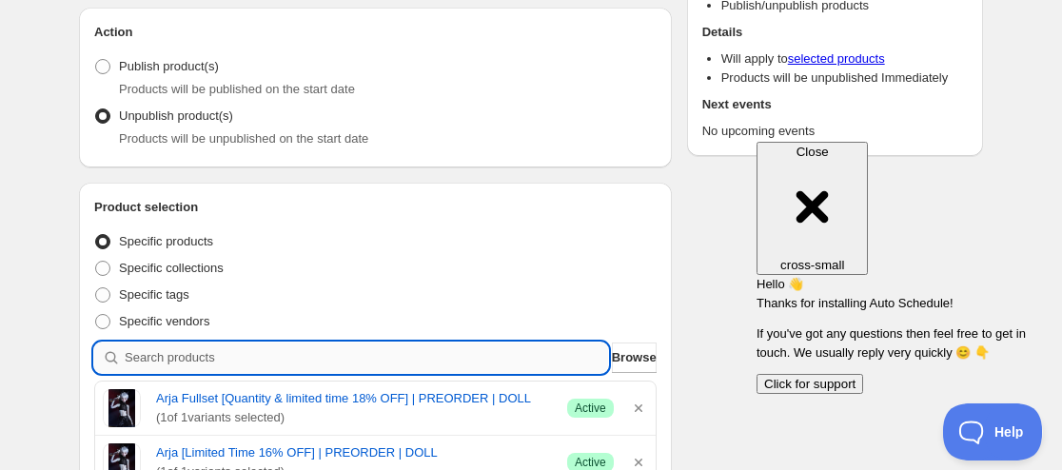
click at [240, 347] on input "search" at bounding box center [366, 358] width 483 height 30
paste input "search"
click at [267, 359] on input "search" at bounding box center [366, 358] width 483 height 30
paste input "search"
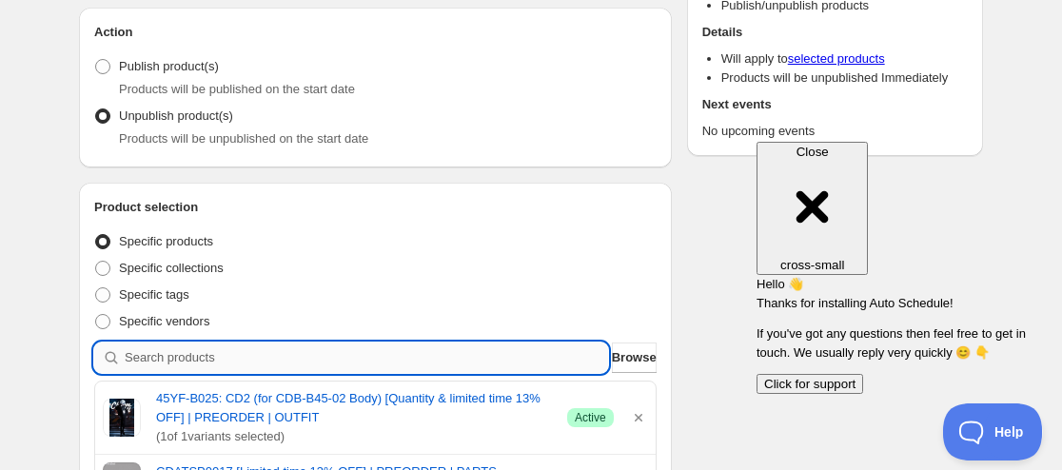
click at [255, 362] on input "search" at bounding box center [366, 358] width 483 height 30
paste input "search"
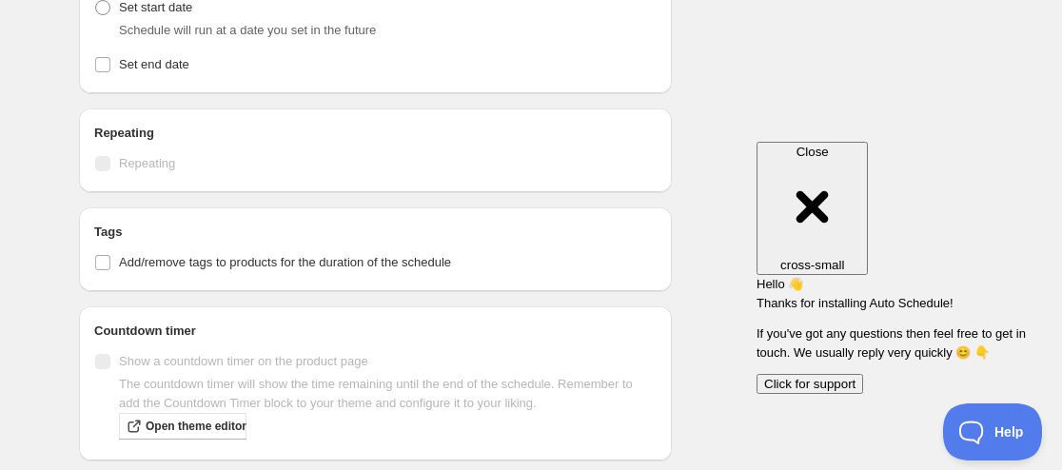
scroll to position [856, 0]
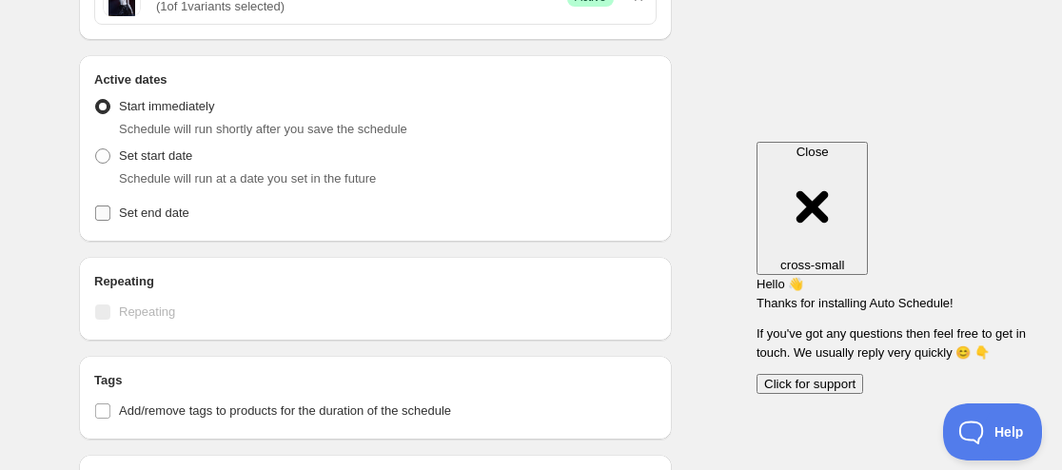
click at [154, 215] on span "Set end date" at bounding box center [154, 213] width 70 height 14
click at [110, 215] on input "Set end date" at bounding box center [102, 213] width 15 height 15
checkbox input "true"
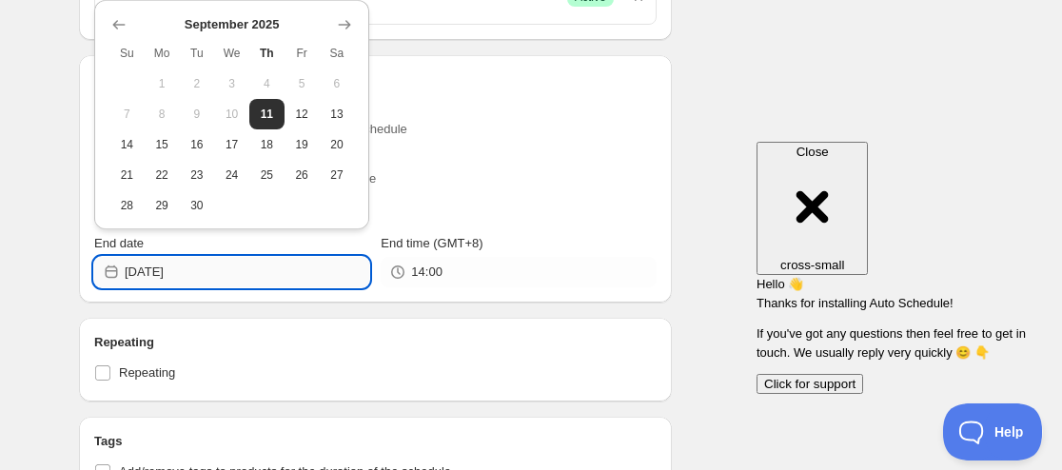
click at [163, 261] on input "[DATE]" at bounding box center [247, 272] width 245 height 30
click at [126, 179] on span "21" at bounding box center [127, 174] width 20 height 15
type input "[DATE]"
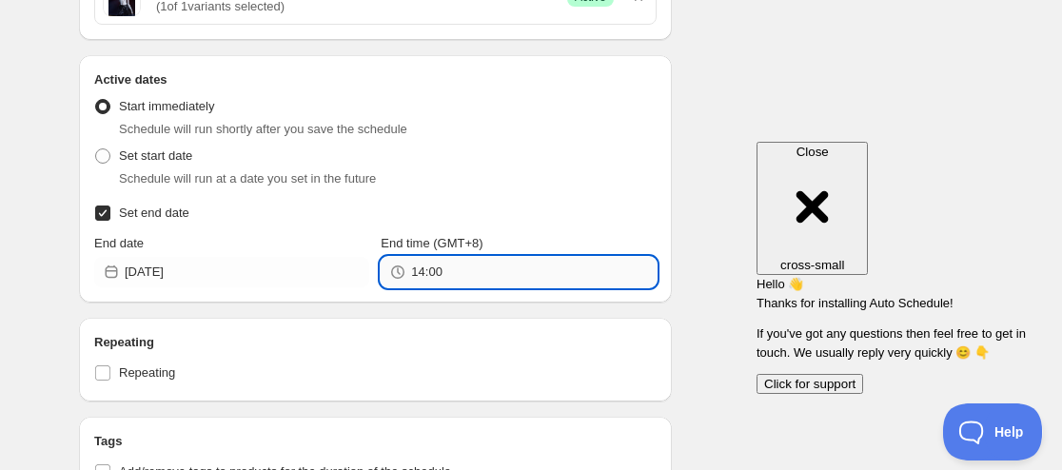
click at [428, 276] on input "14:00" at bounding box center [533, 272] width 245 height 30
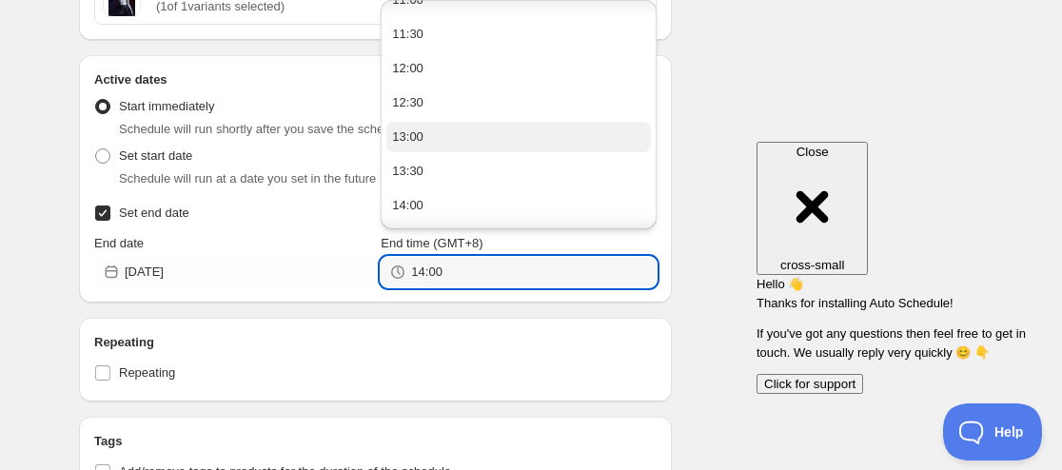
scroll to position [761, 0]
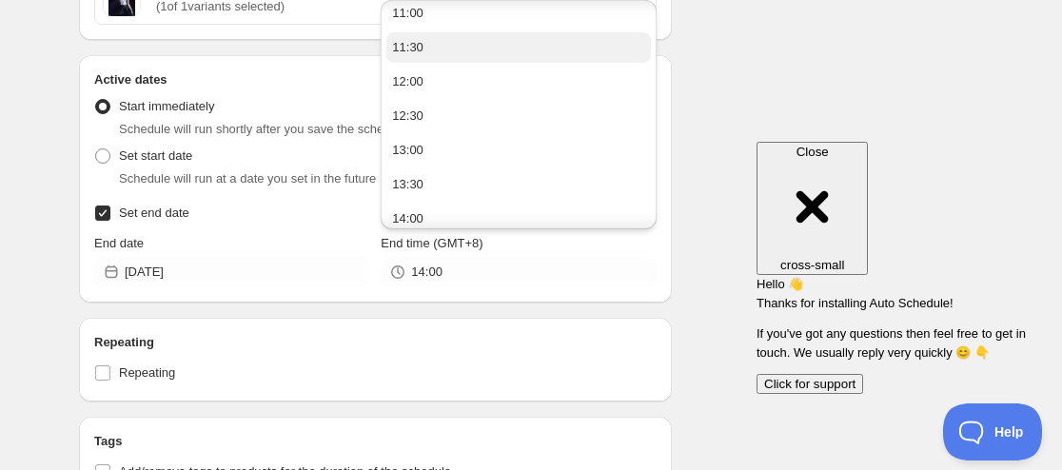
click at [447, 47] on button "11:30" at bounding box center [518, 47] width 264 height 30
type input "11:30"
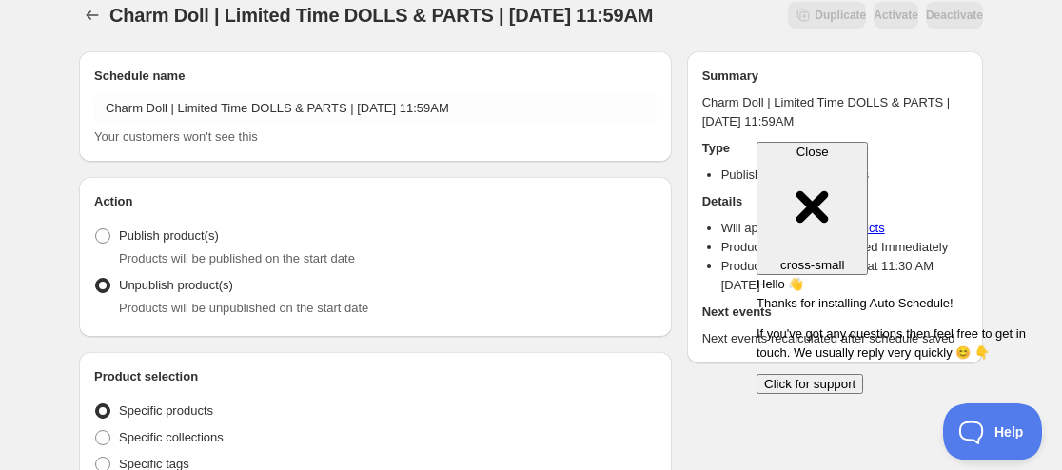
scroll to position [0, 0]
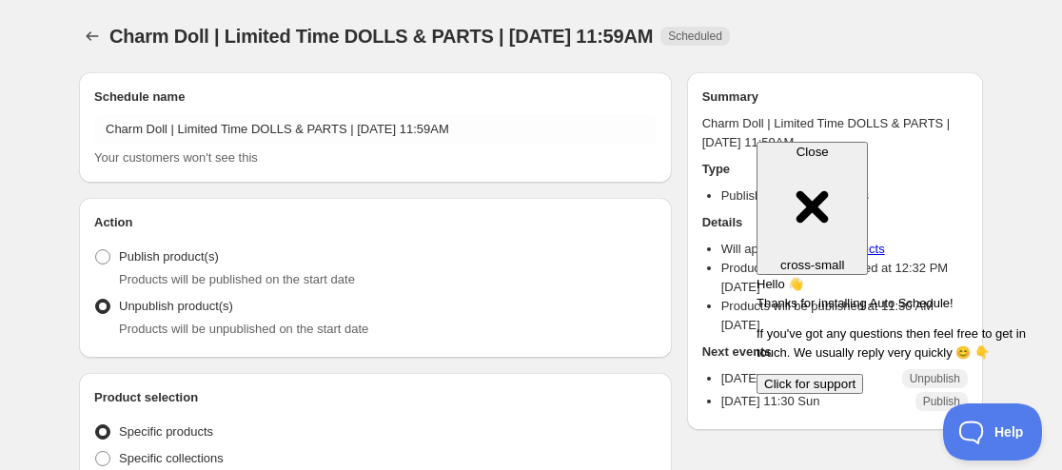
radio input "true"
checkbox input "true"
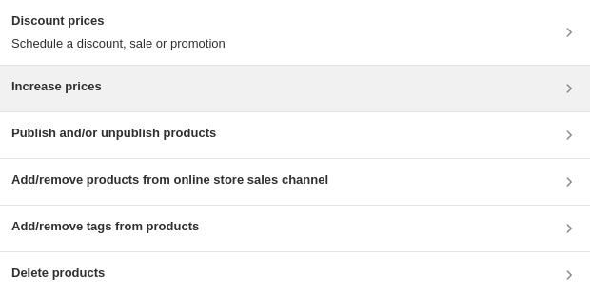
click at [106, 60] on div "Increase prices" at bounding box center [294, 88] width 567 height 23
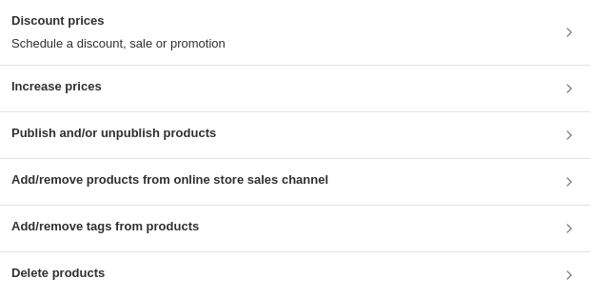
click at [240, 60] on div "Publish and/or unpublish products" at bounding box center [294, 135] width 567 height 23
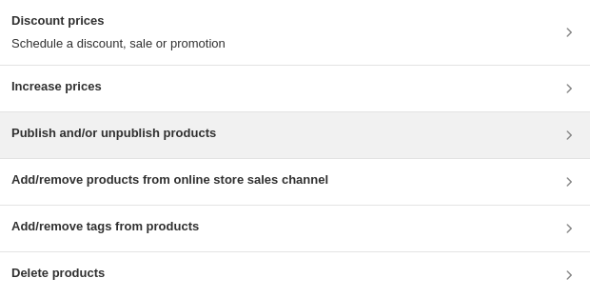
click at [107, 60] on h3 "Publish and/or unpublish products" at bounding box center [113, 133] width 205 height 19
click at [141, 60] on h3 "Publish and/or unpublish products" at bounding box center [113, 133] width 205 height 19
click at [207, 60] on h3 "Publish and/or unpublish products" at bounding box center [113, 133] width 205 height 19
